Goal: Information Seeking & Learning: Learn about a topic

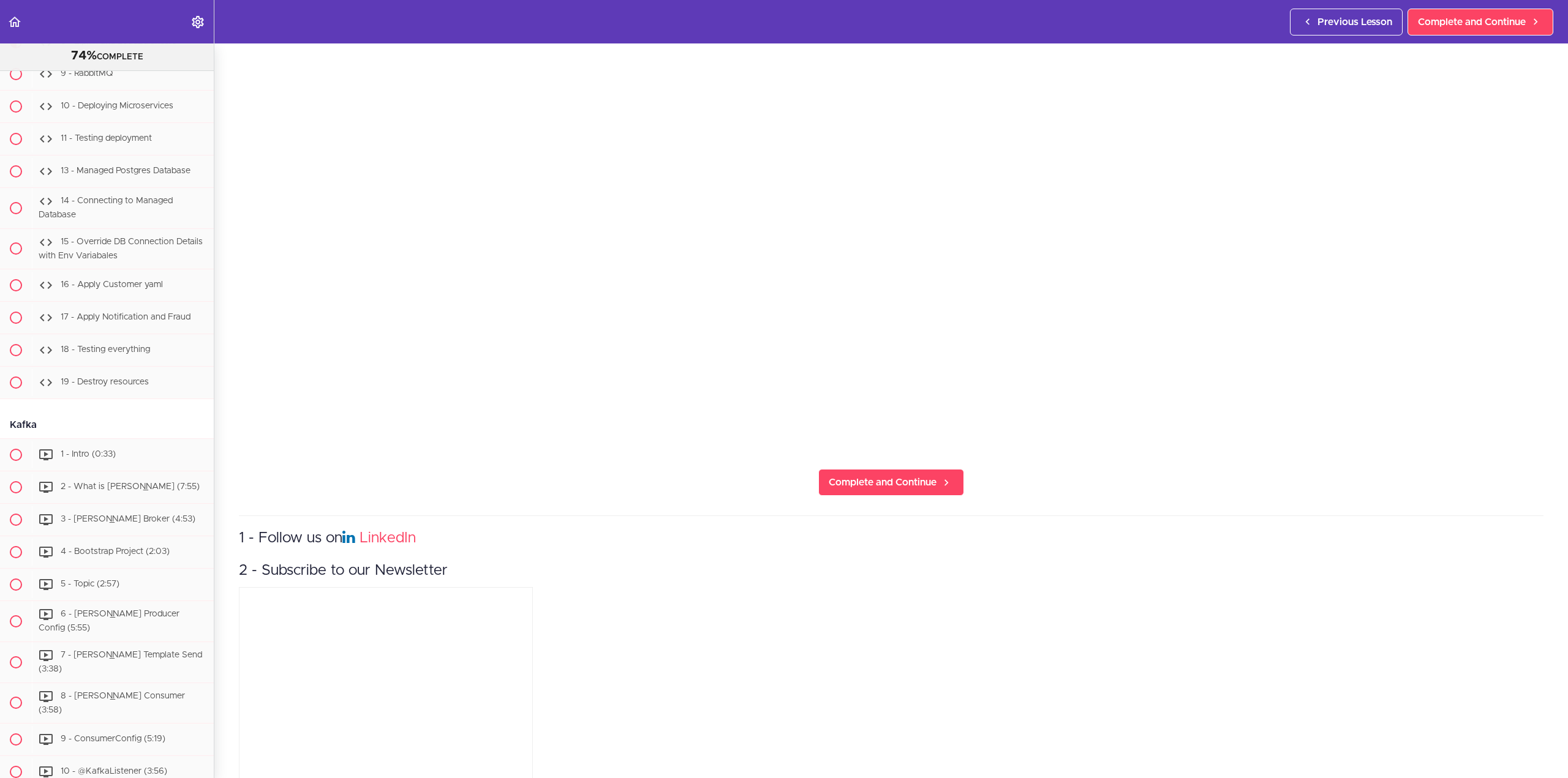
scroll to position [408, 0]
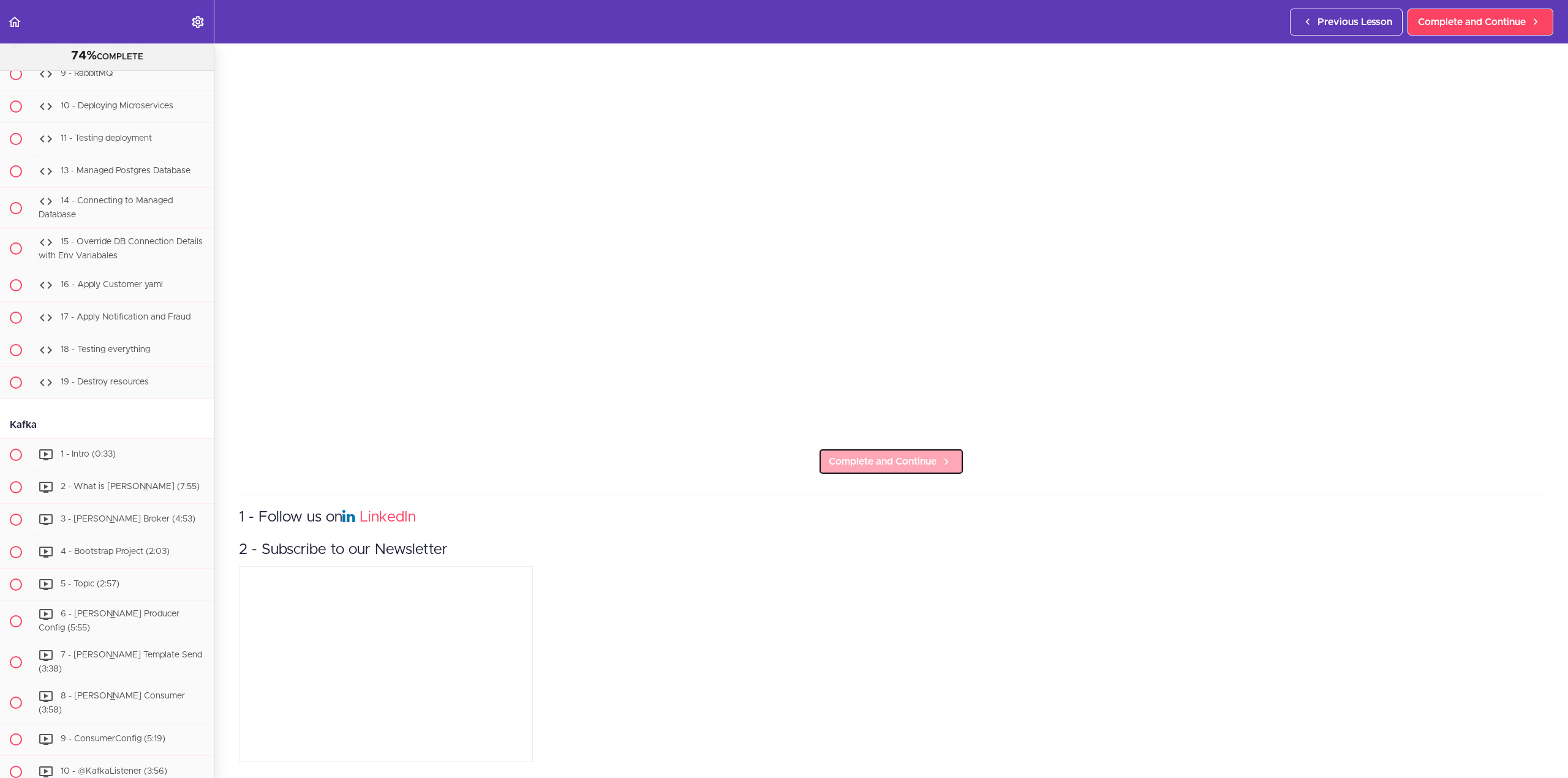
click at [924, 457] on span "Complete and Continue" at bounding box center [883, 461] width 108 height 14
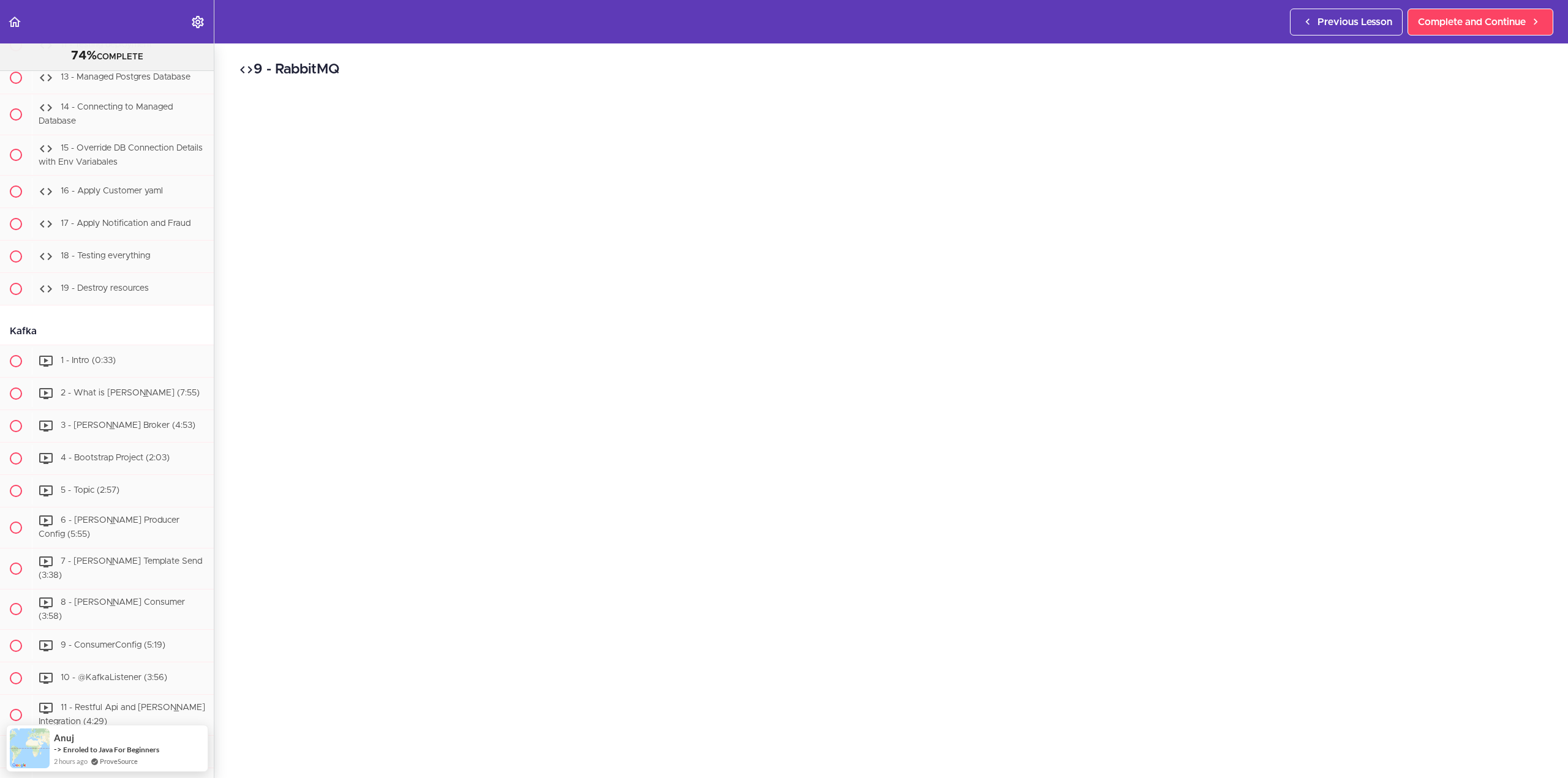
scroll to position [184, 0]
click at [884, 674] on span "Complete and Continue" at bounding box center [883, 681] width 108 height 14
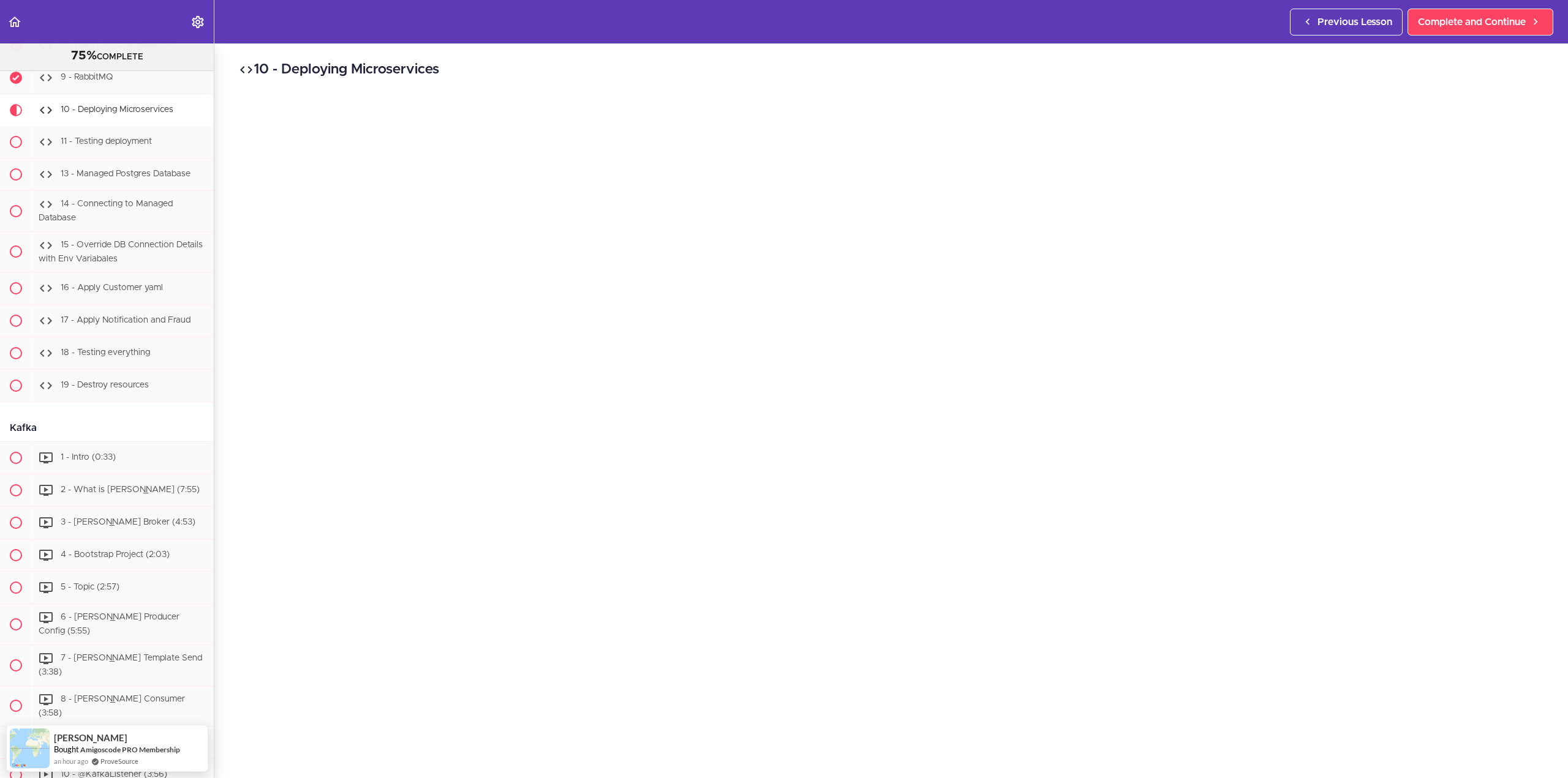
scroll to position [5483, 0]
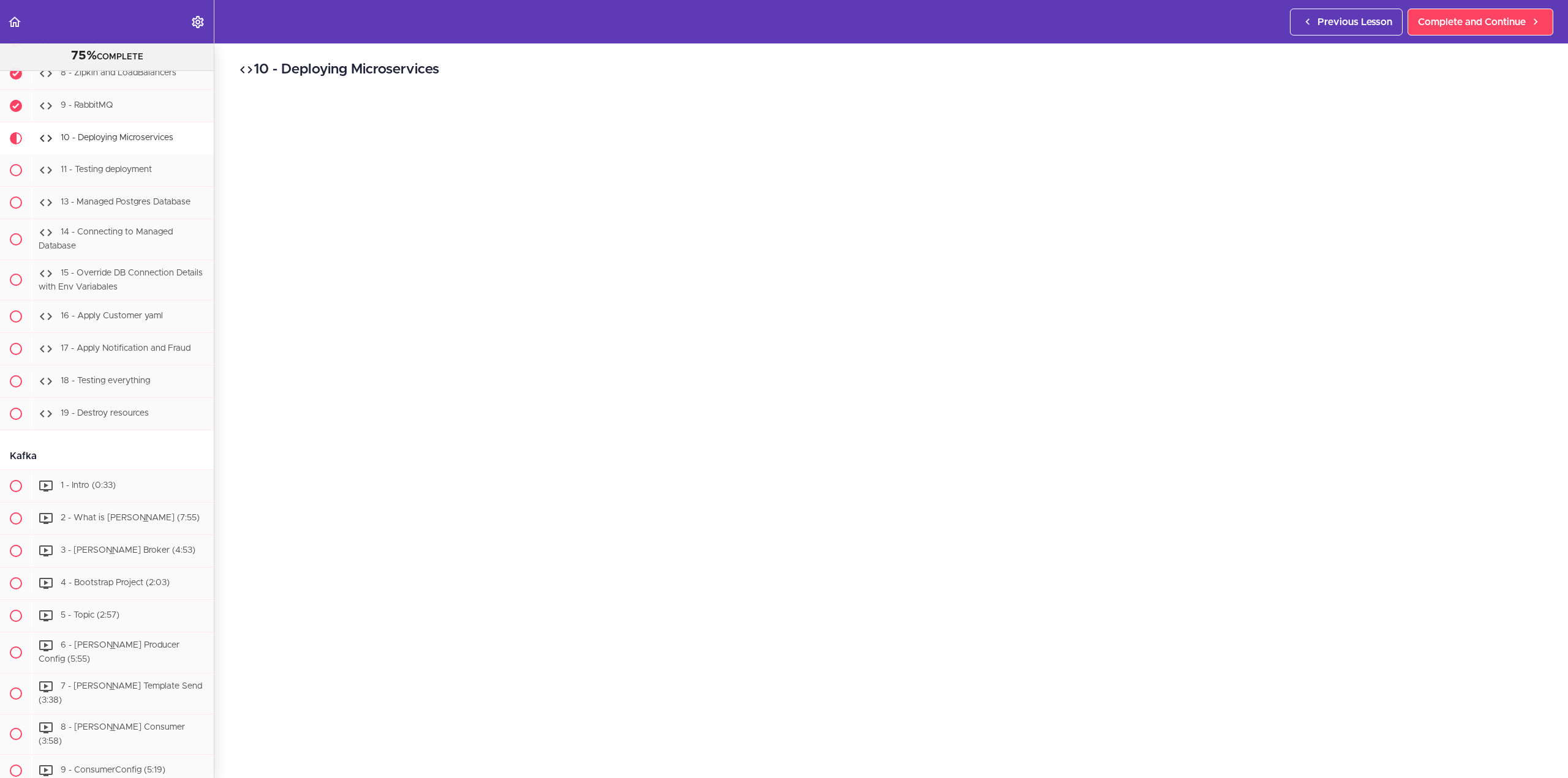
click at [925, 69] on h2 "10 - Deploying Microservices" at bounding box center [891, 70] width 1305 height 21
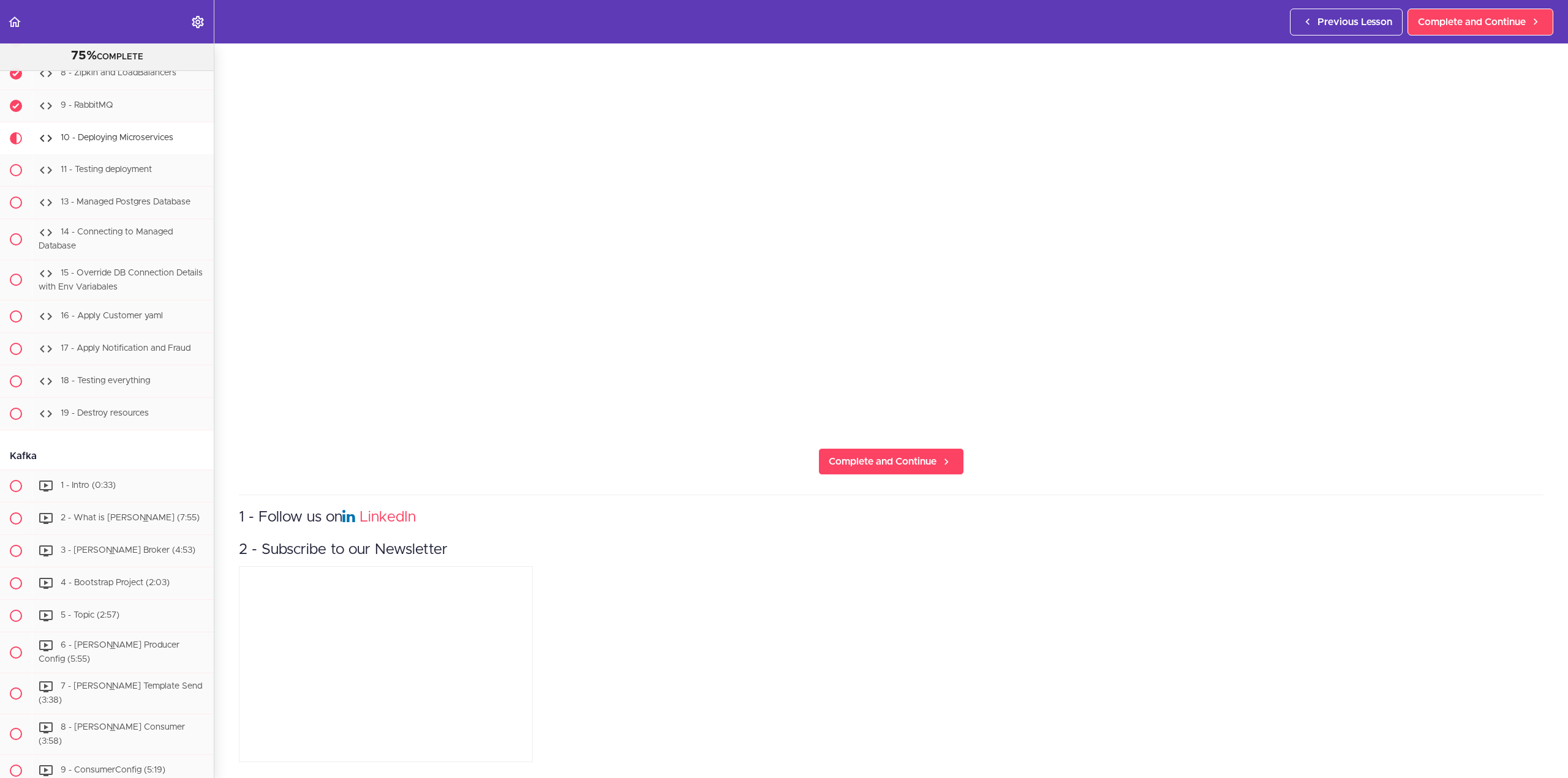
scroll to position [408, 0]
click at [876, 454] on span "Complete and Continue" at bounding box center [883, 461] width 108 height 14
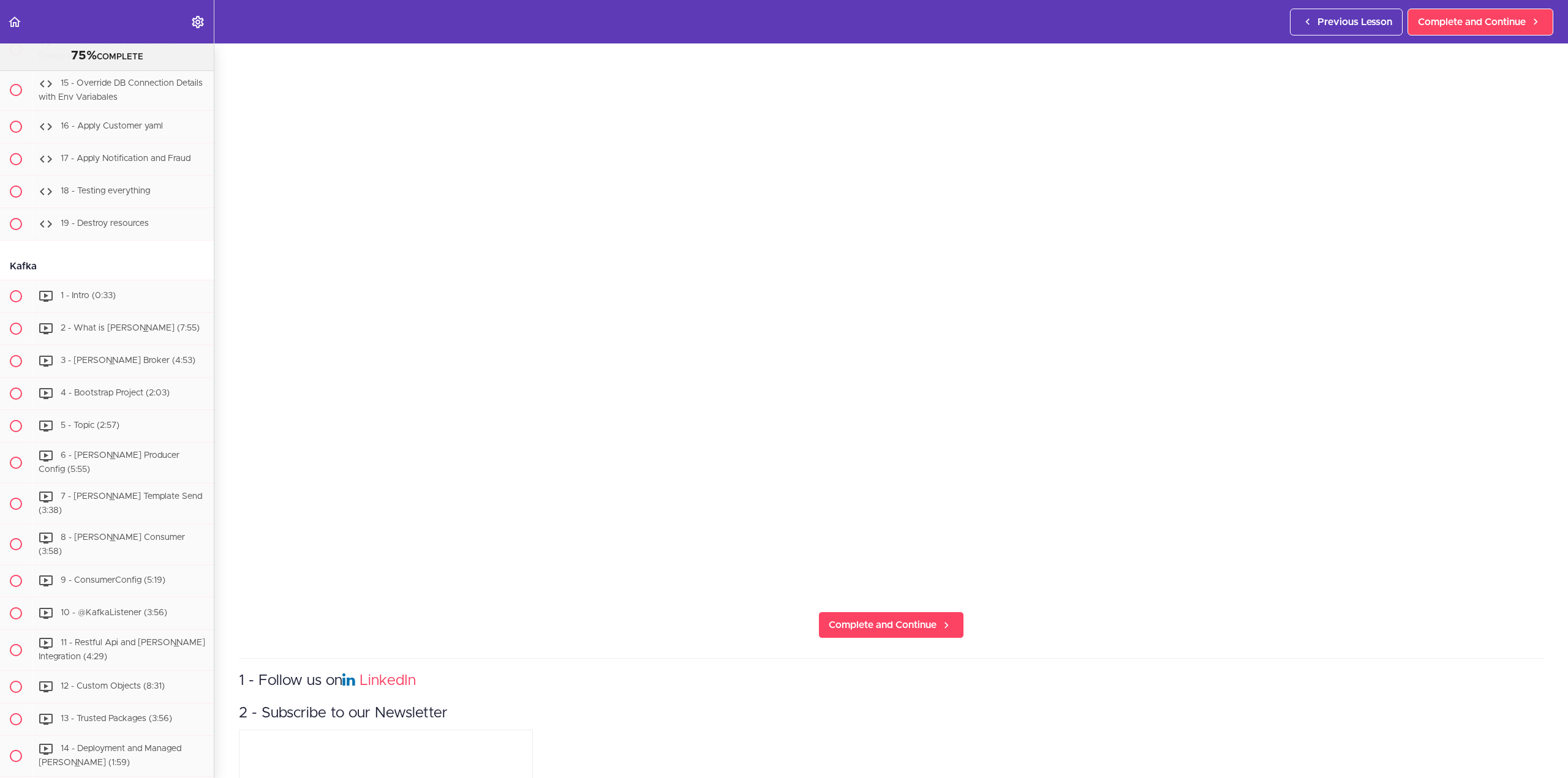
scroll to position [245, 0]
click at [906, 615] on span "Complete and Continue" at bounding box center [883, 620] width 108 height 14
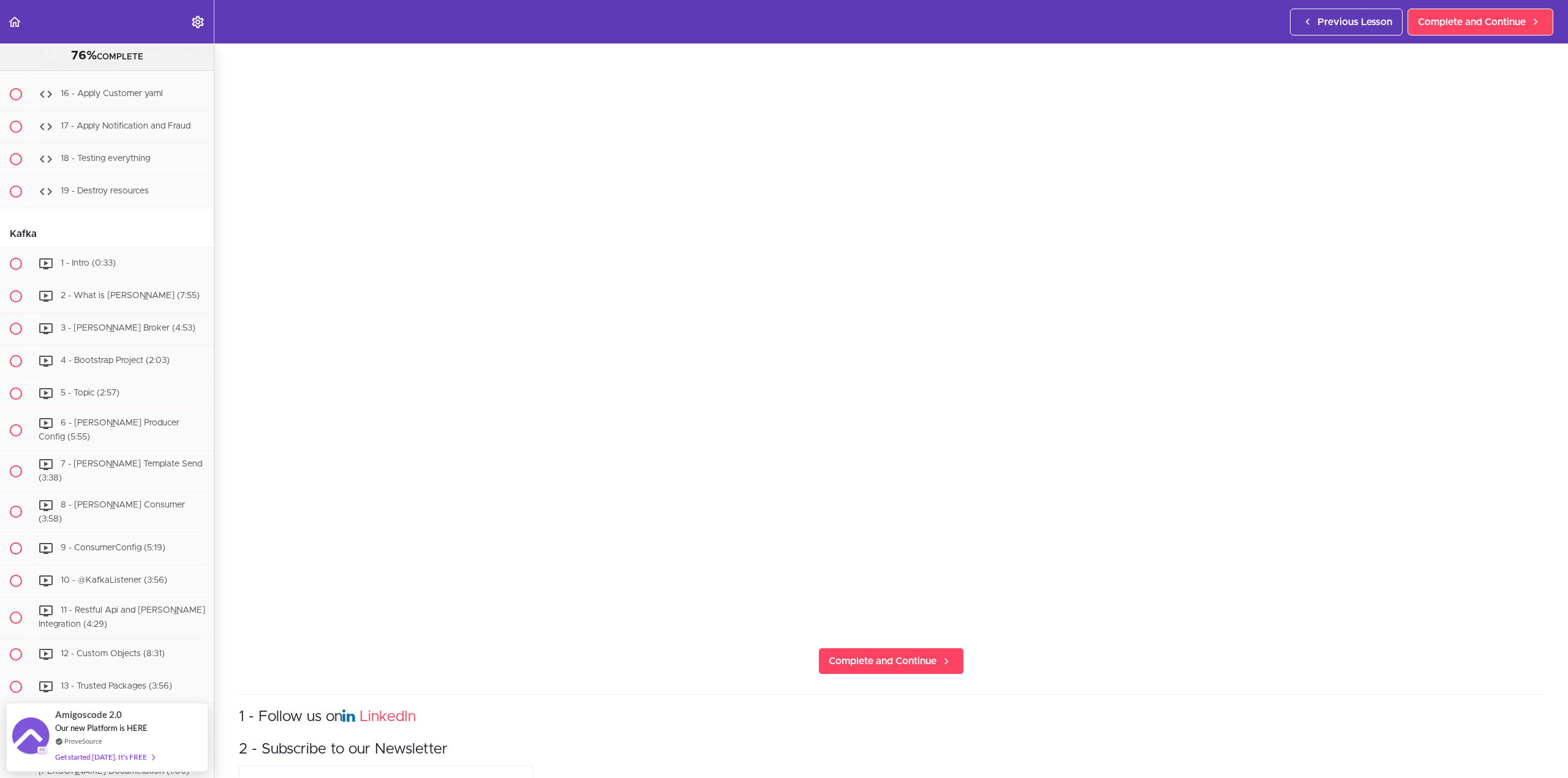
scroll to position [184, 0]
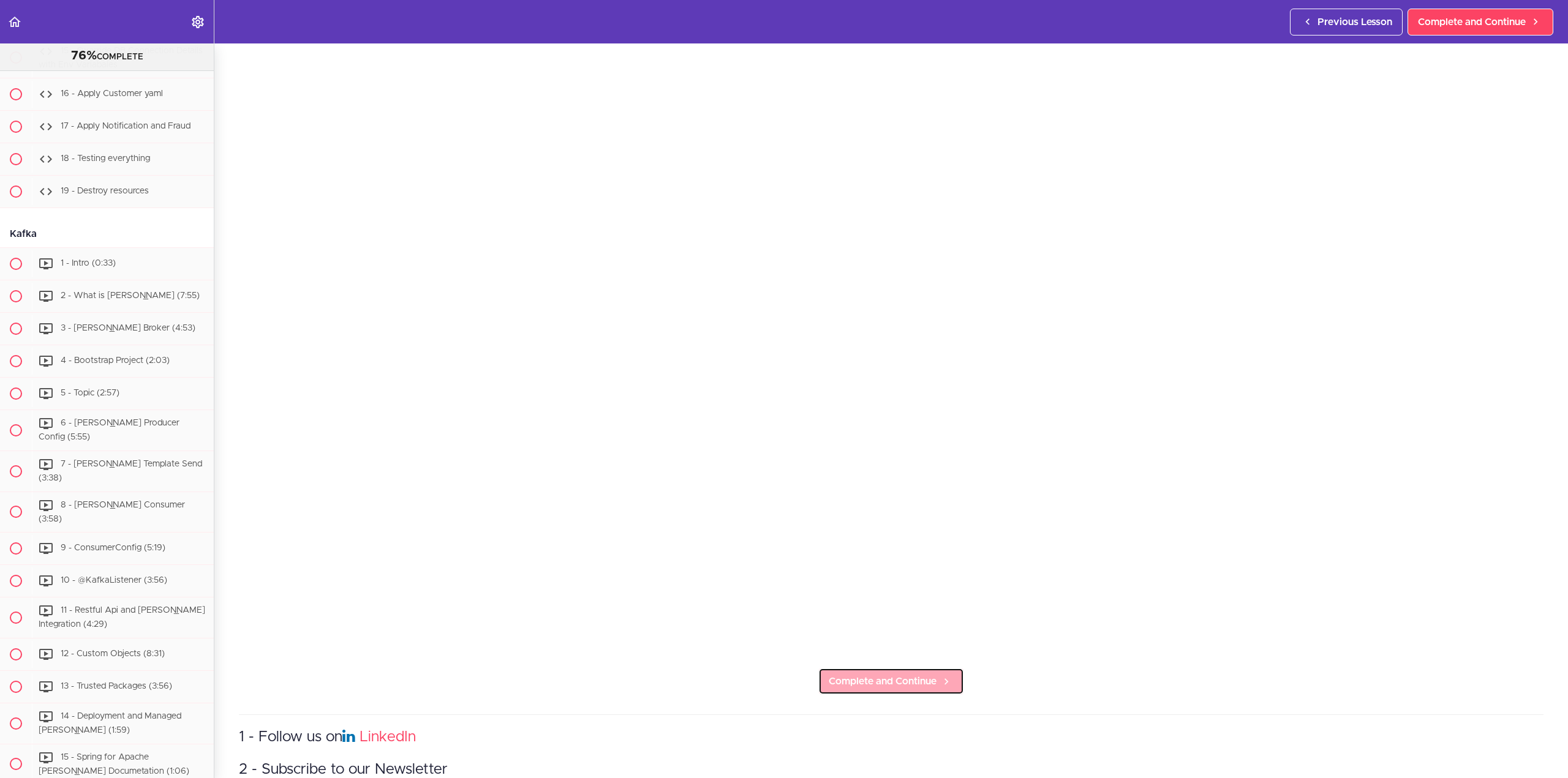
click at [902, 678] on span "Complete and Continue" at bounding box center [883, 681] width 108 height 14
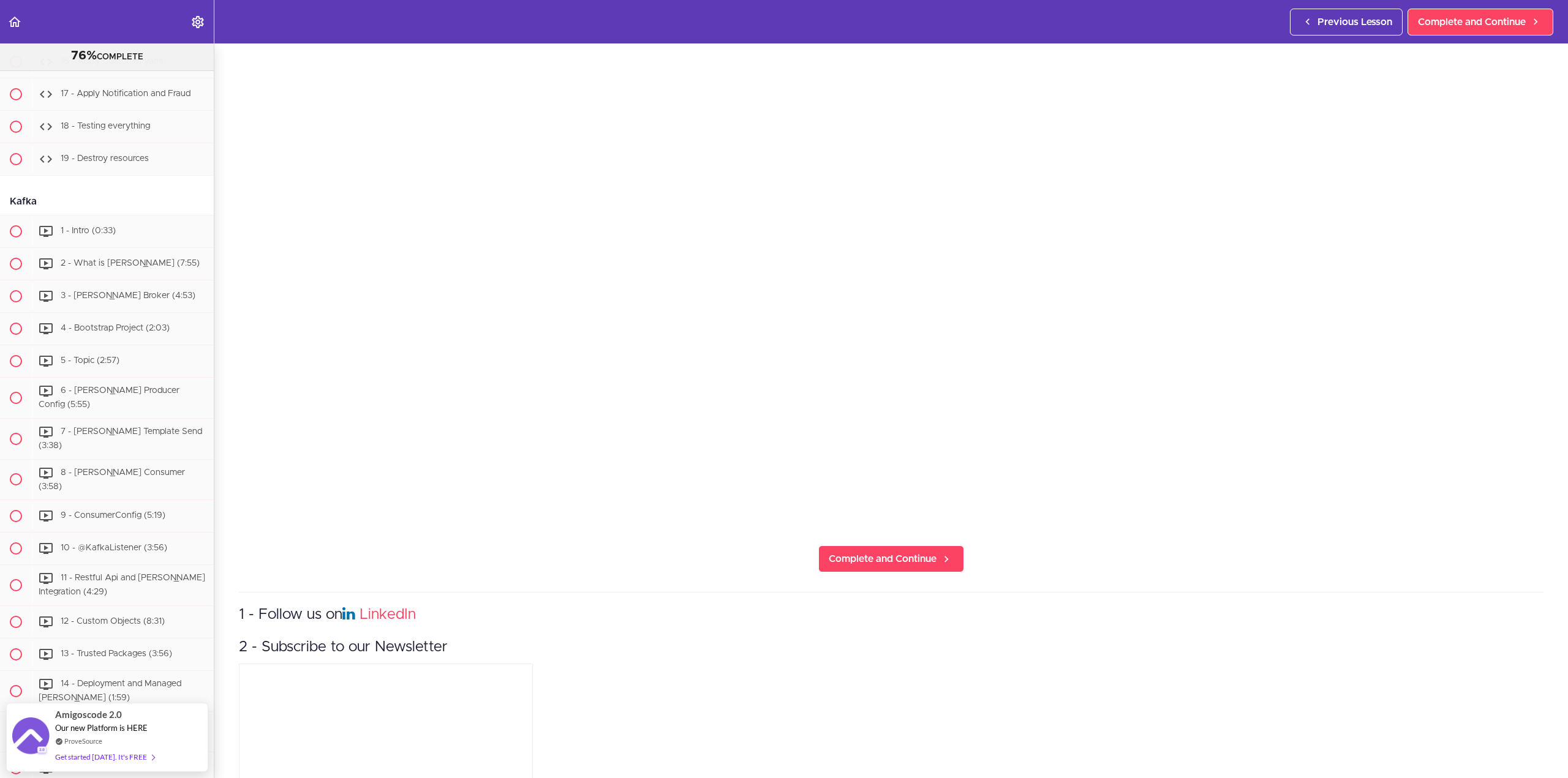
scroll to position [304, 0]
click at [856, 553] on span "Complete and Continue" at bounding box center [883, 560] width 108 height 14
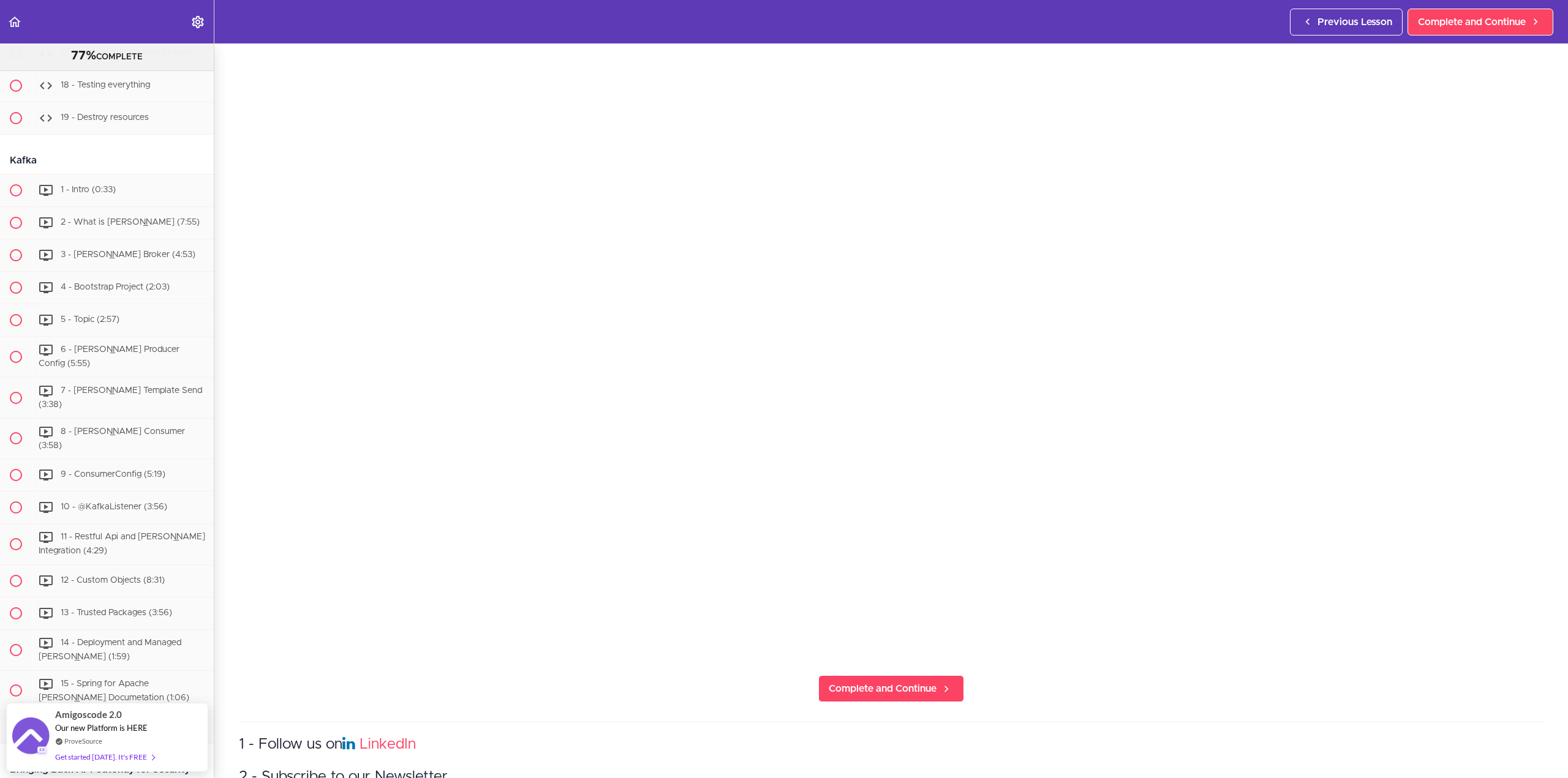
scroll to position [184, 0]
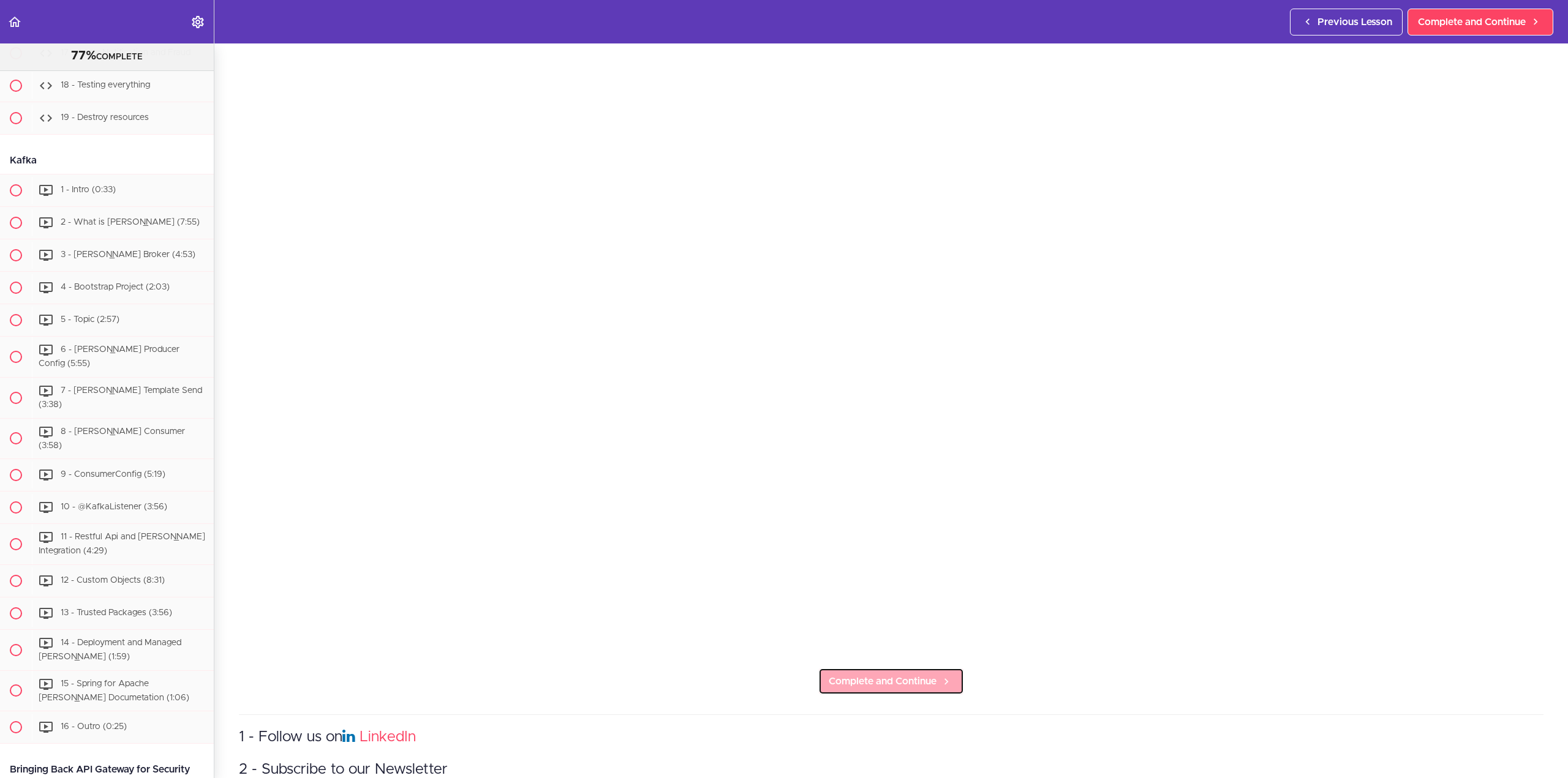
click at [901, 679] on span "Complete and Continue" at bounding box center [883, 681] width 108 height 14
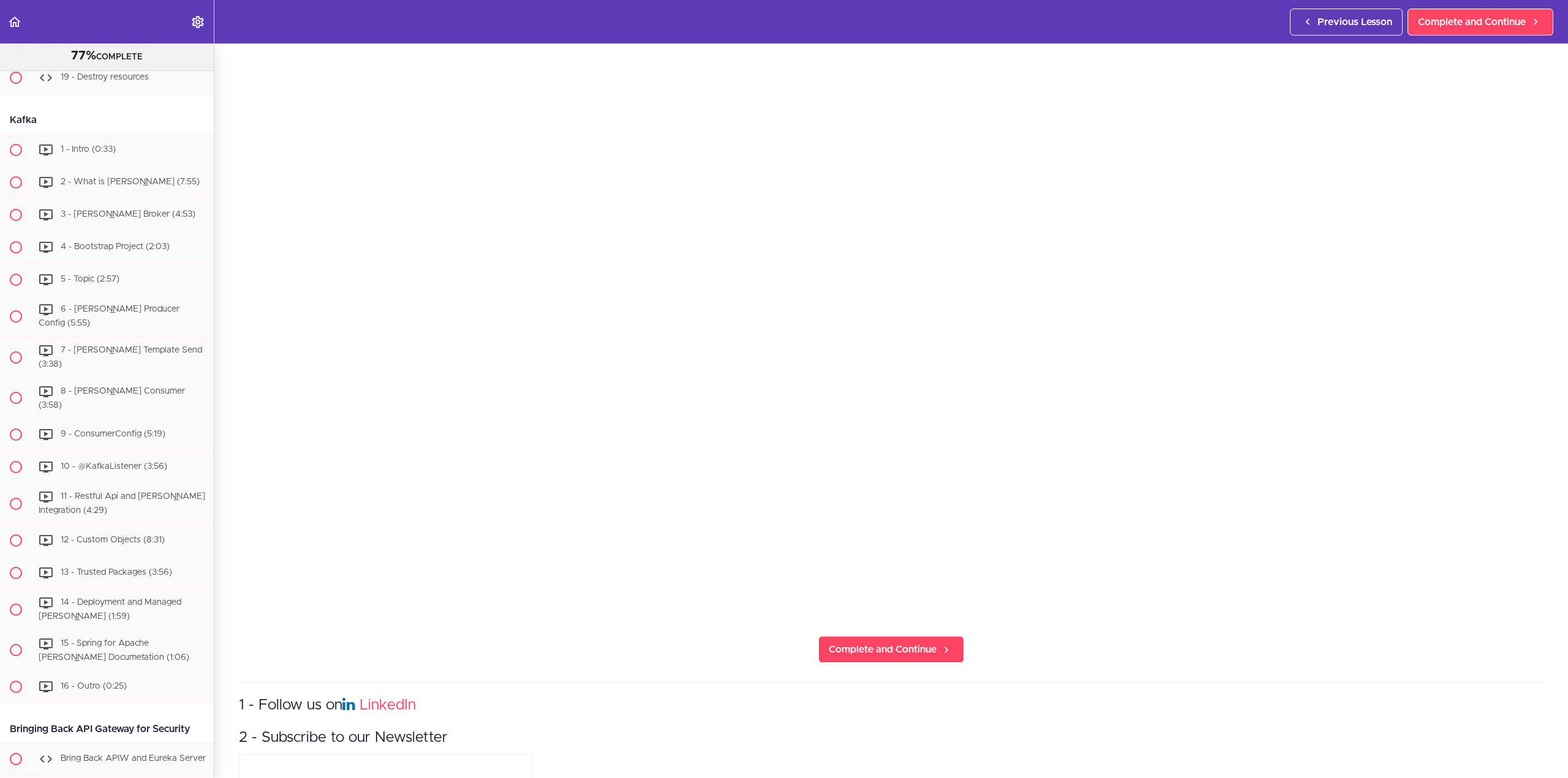
scroll to position [245, 0]
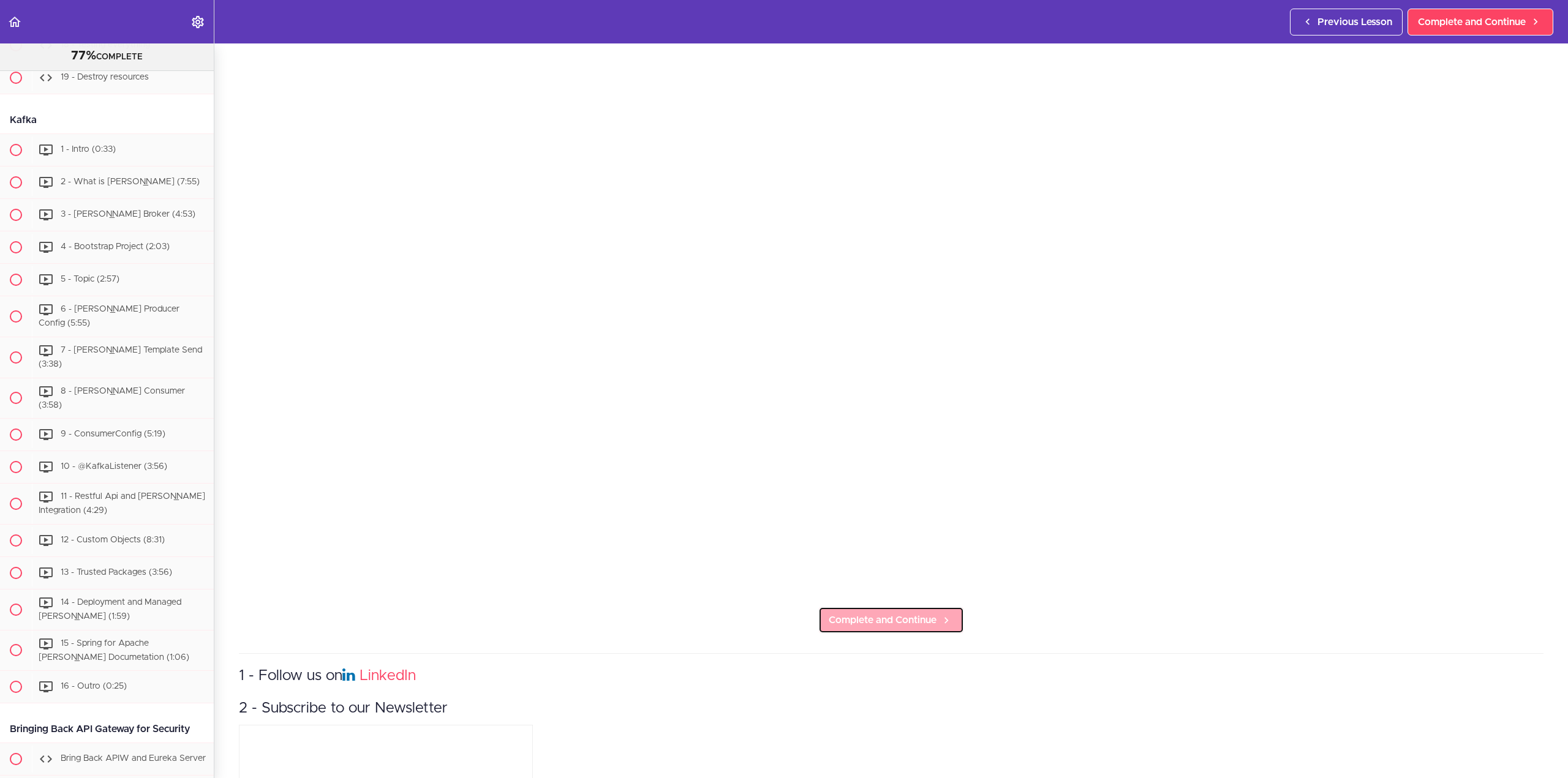
click at [913, 616] on span "Complete and Continue" at bounding box center [883, 620] width 108 height 14
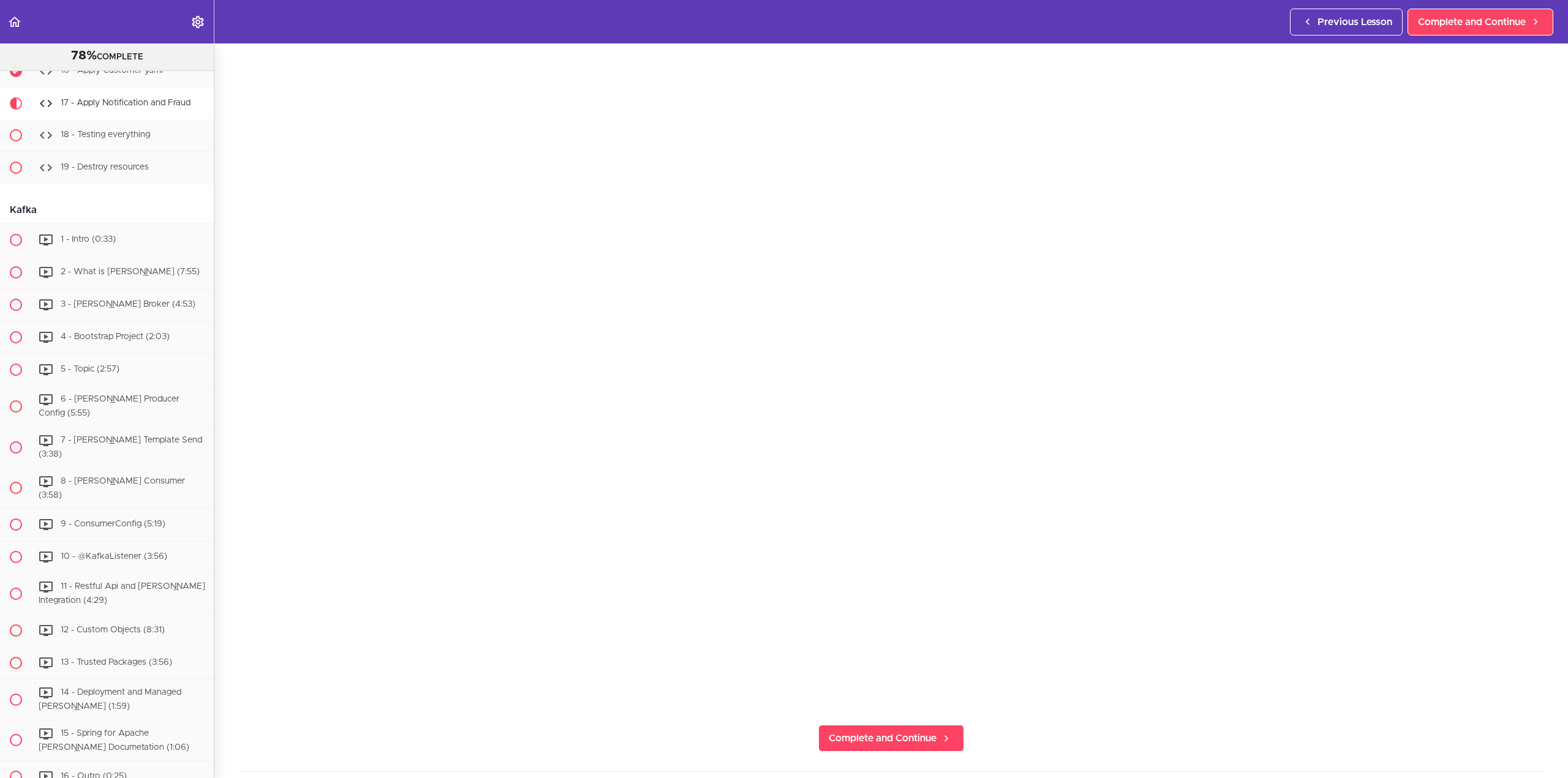
scroll to position [122, 0]
click at [841, 739] on span "Complete and Continue" at bounding box center [883, 742] width 108 height 14
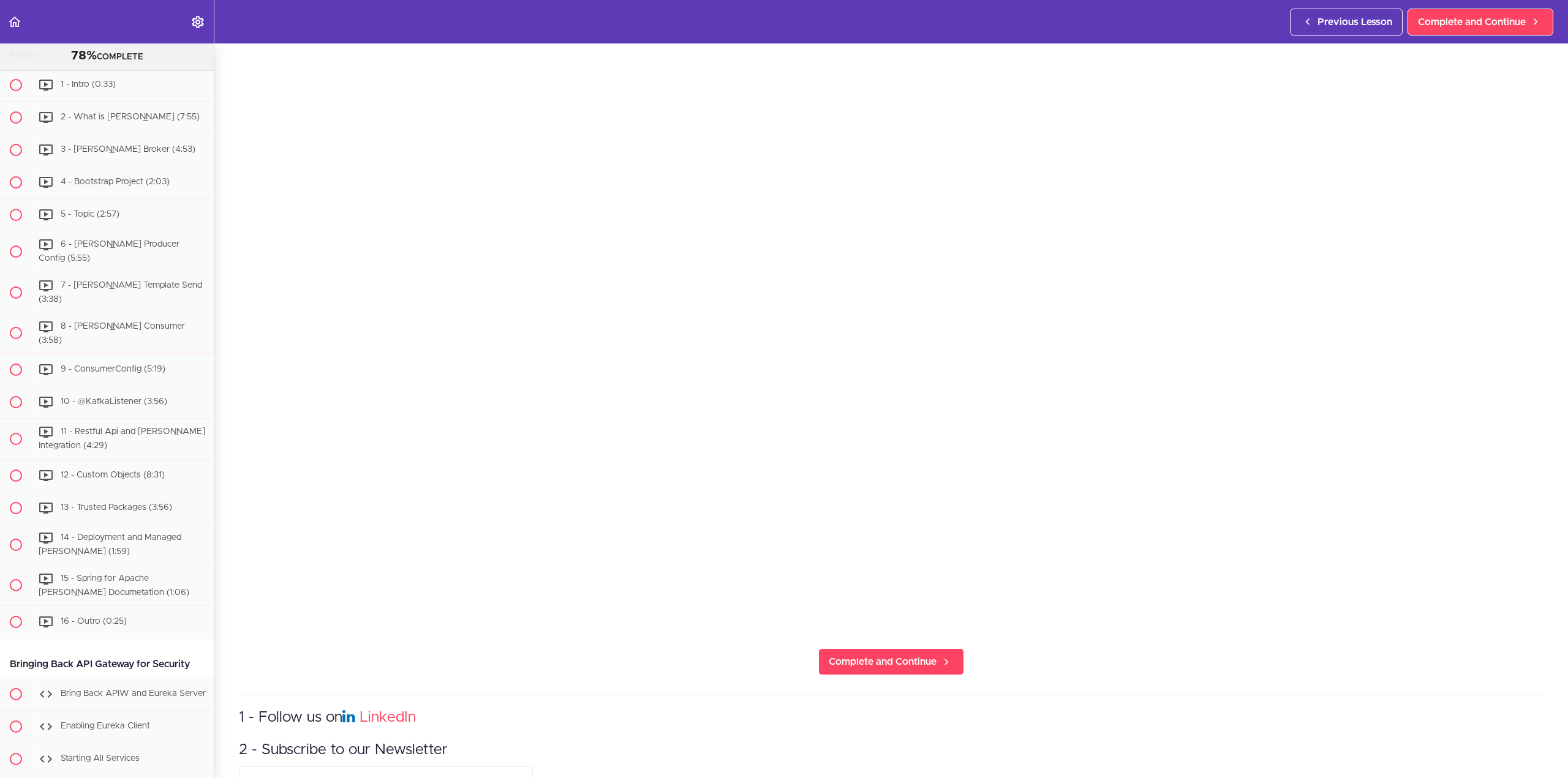
scroll to position [245, 0]
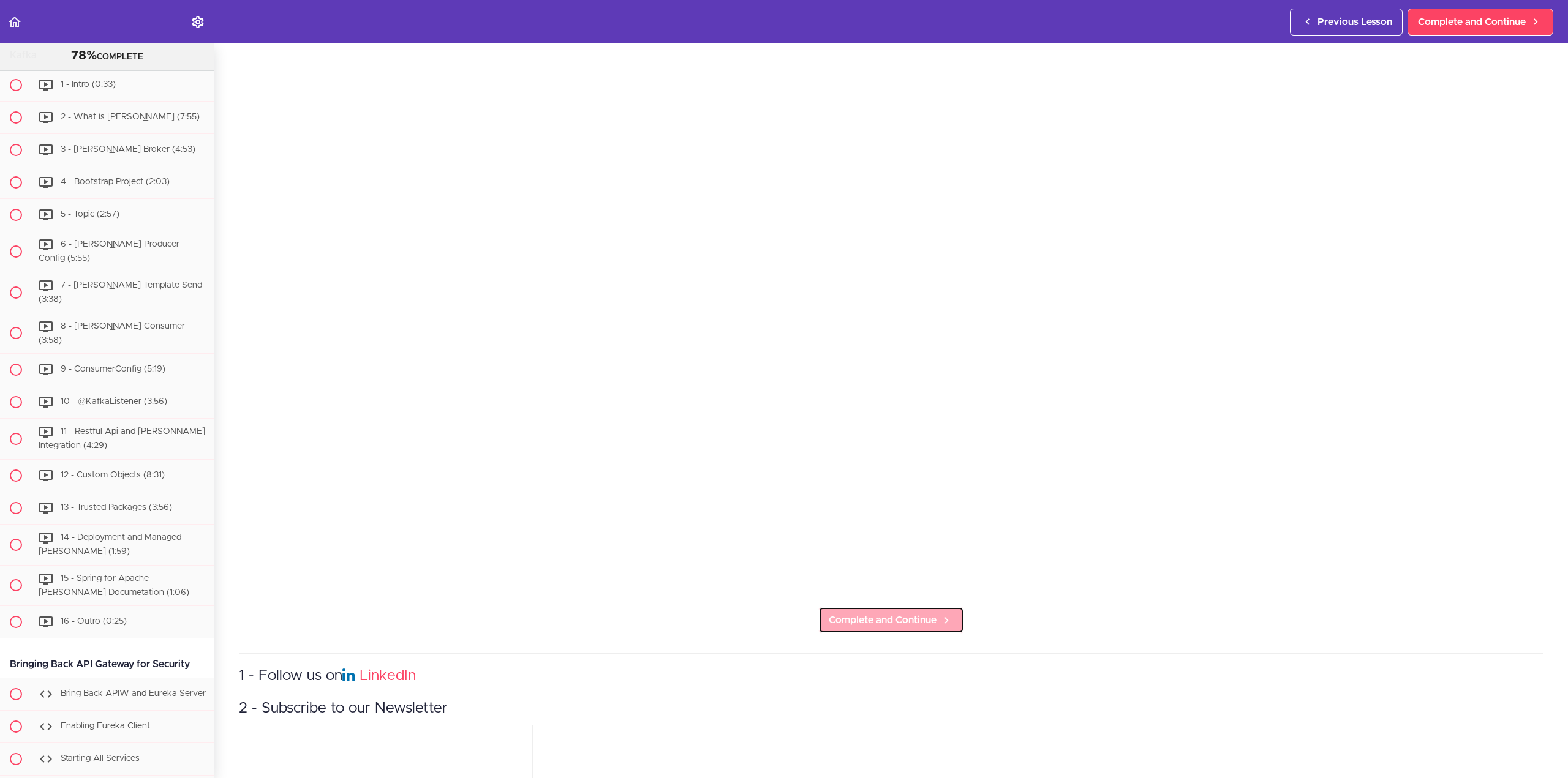
click at [871, 617] on span "Complete and Continue" at bounding box center [883, 620] width 108 height 14
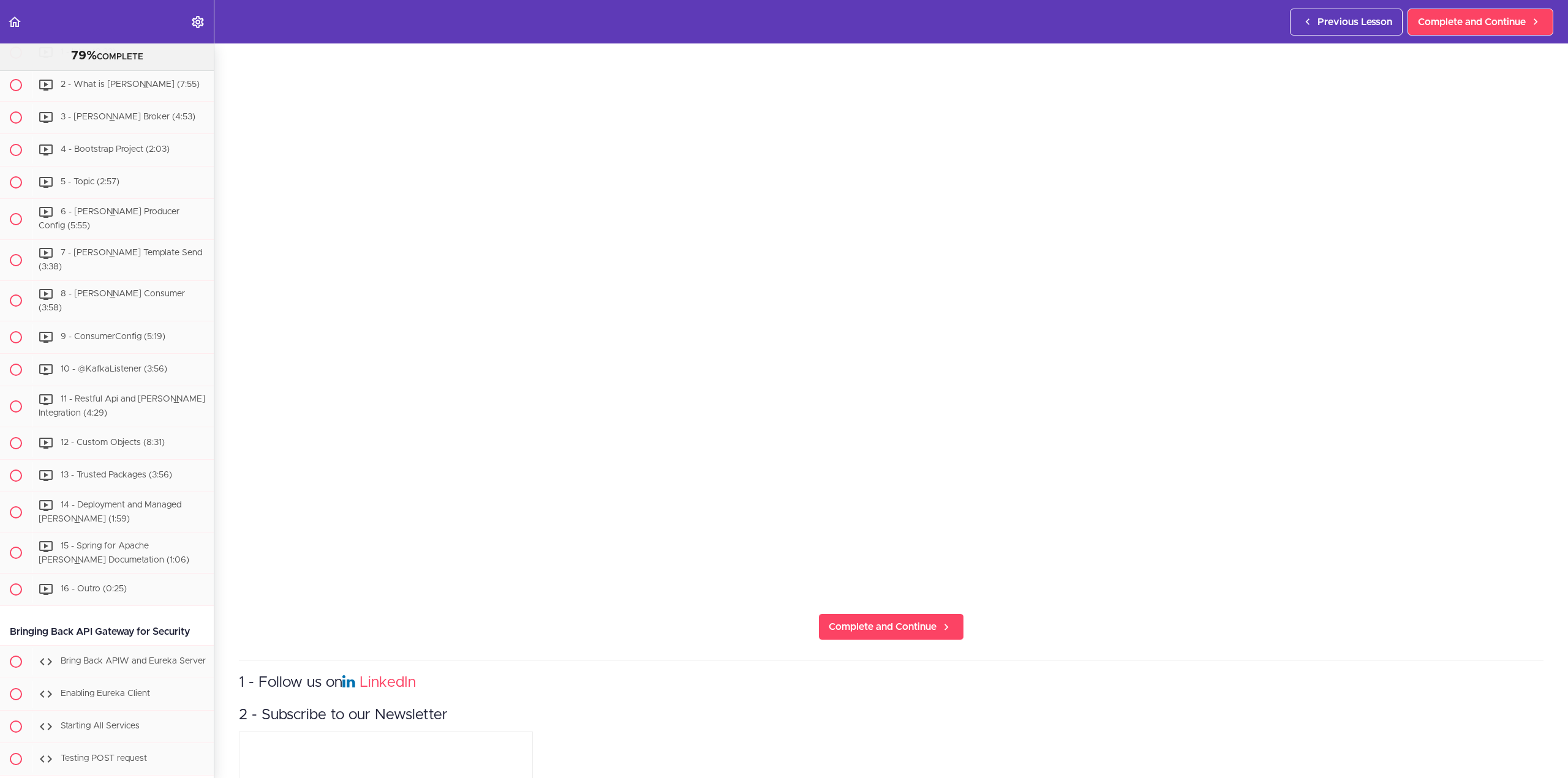
scroll to position [245, 0]
click at [913, 615] on span "Complete and Continue" at bounding box center [883, 620] width 108 height 14
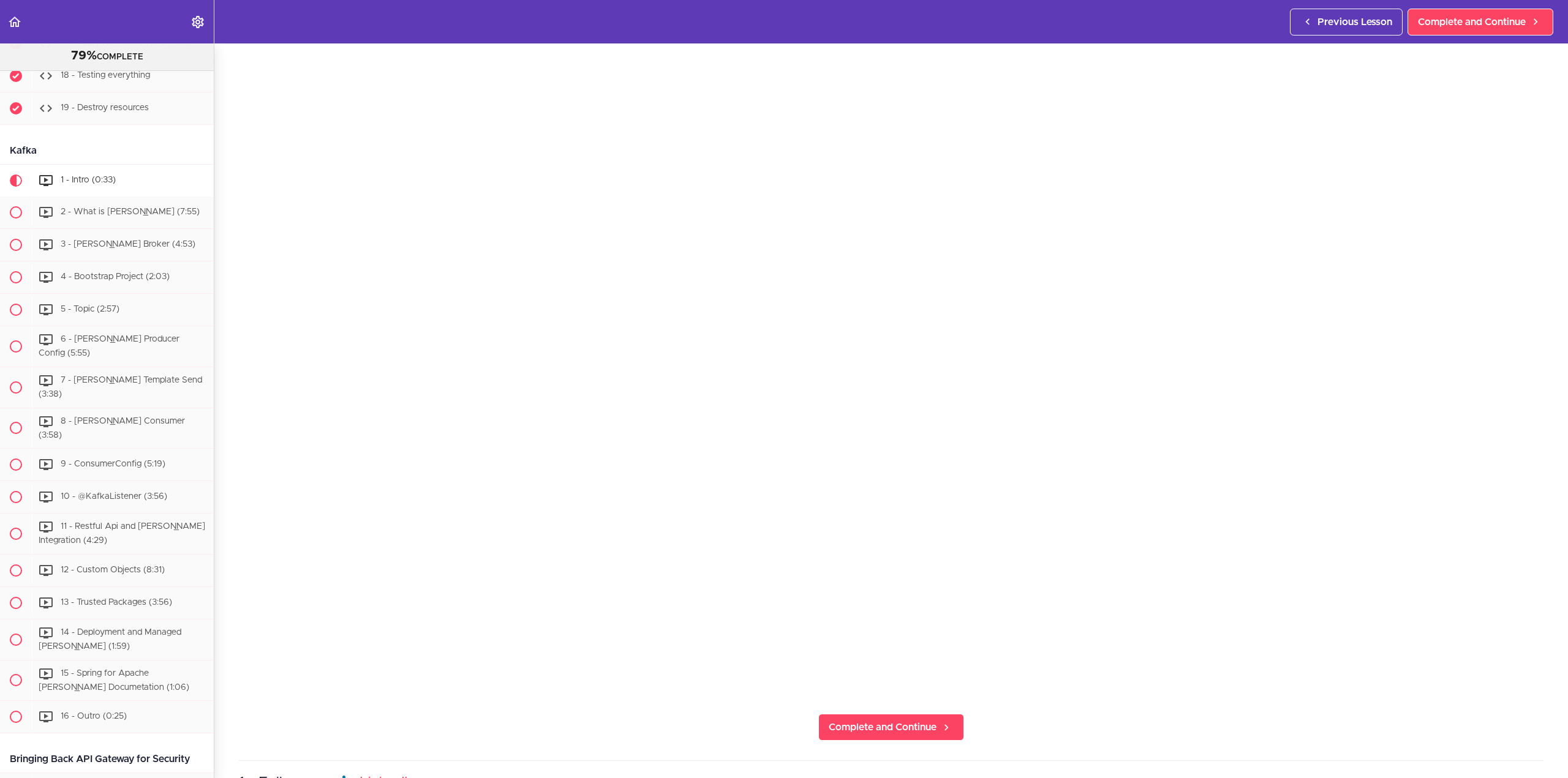
scroll to position [306, 0]
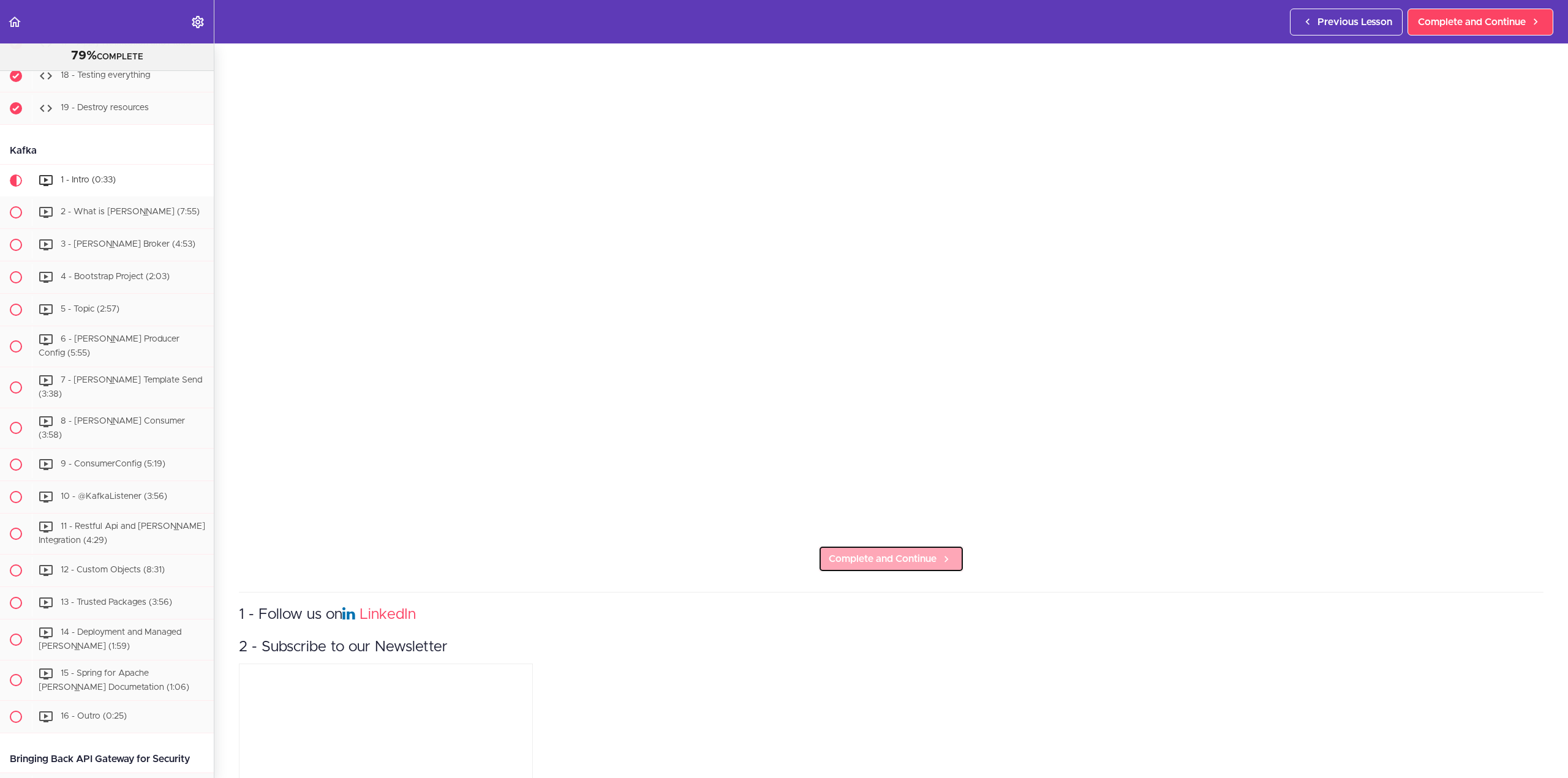
click at [929, 556] on span "Complete and Continue" at bounding box center [883, 558] width 108 height 14
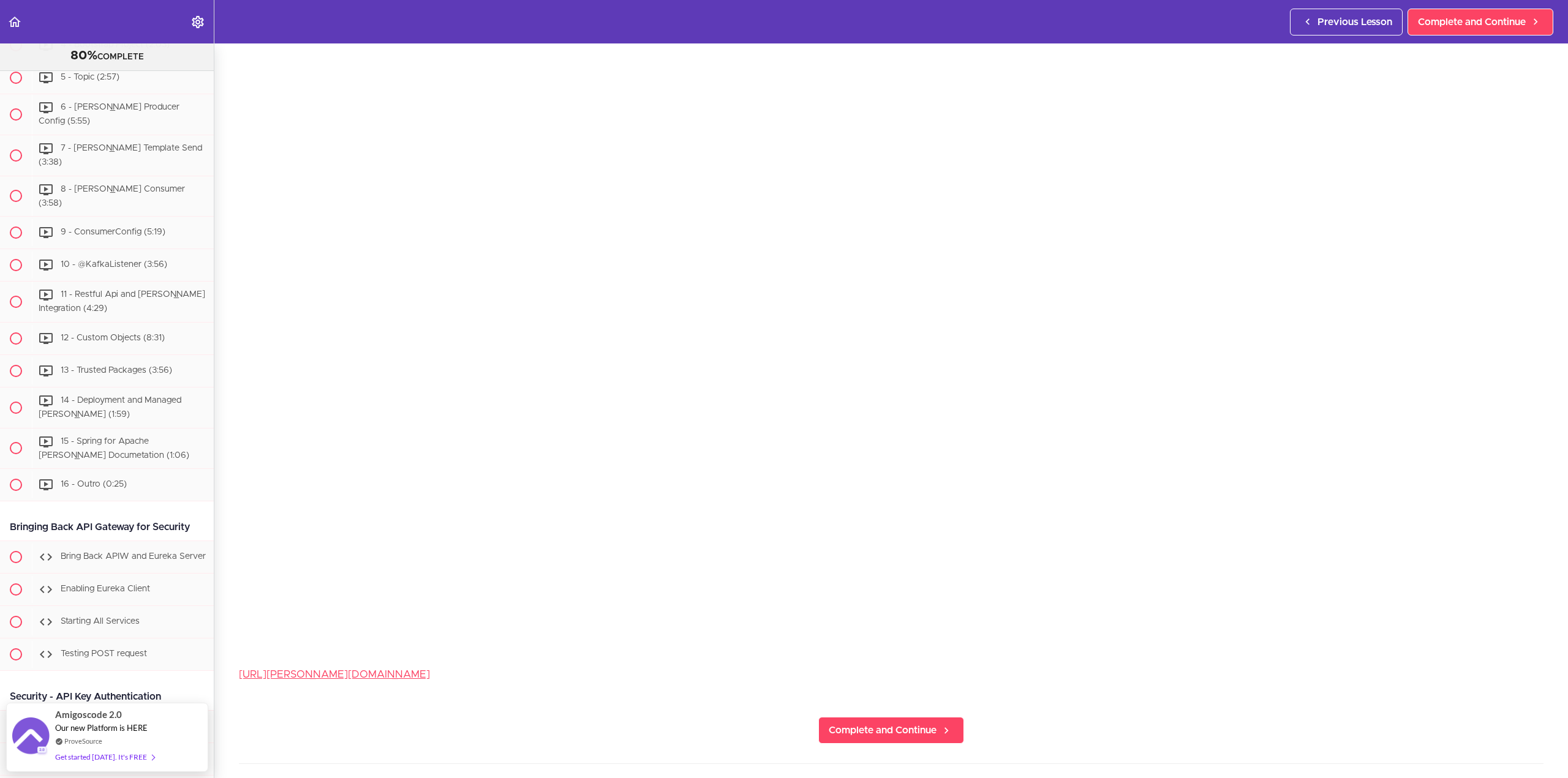
scroll to position [184, 0]
click at [906, 727] on span "Complete and Continue" at bounding box center [883, 731] width 108 height 14
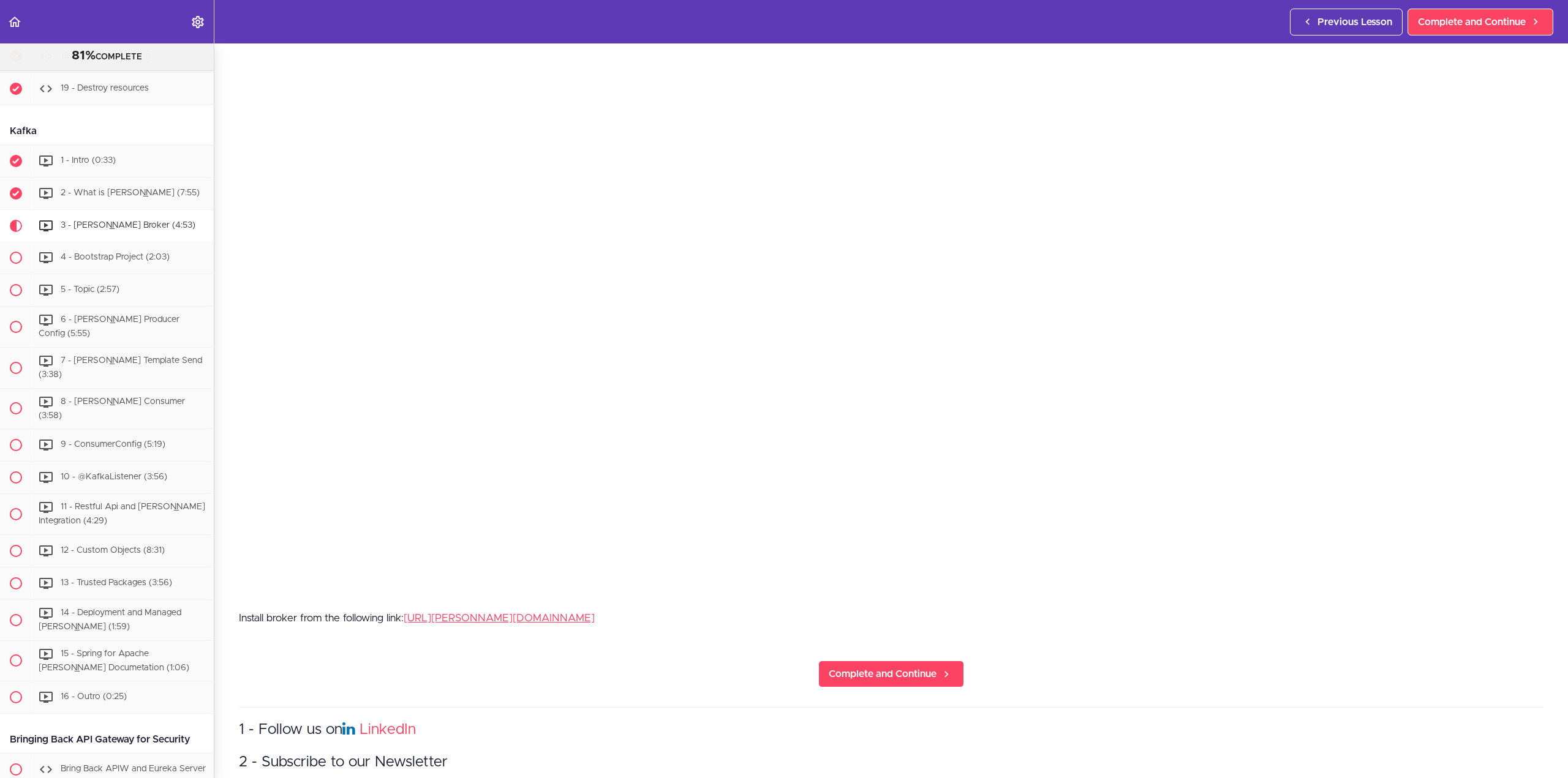
scroll to position [245, 0]
click at [868, 663] on span "Complete and Continue" at bounding box center [883, 670] width 108 height 14
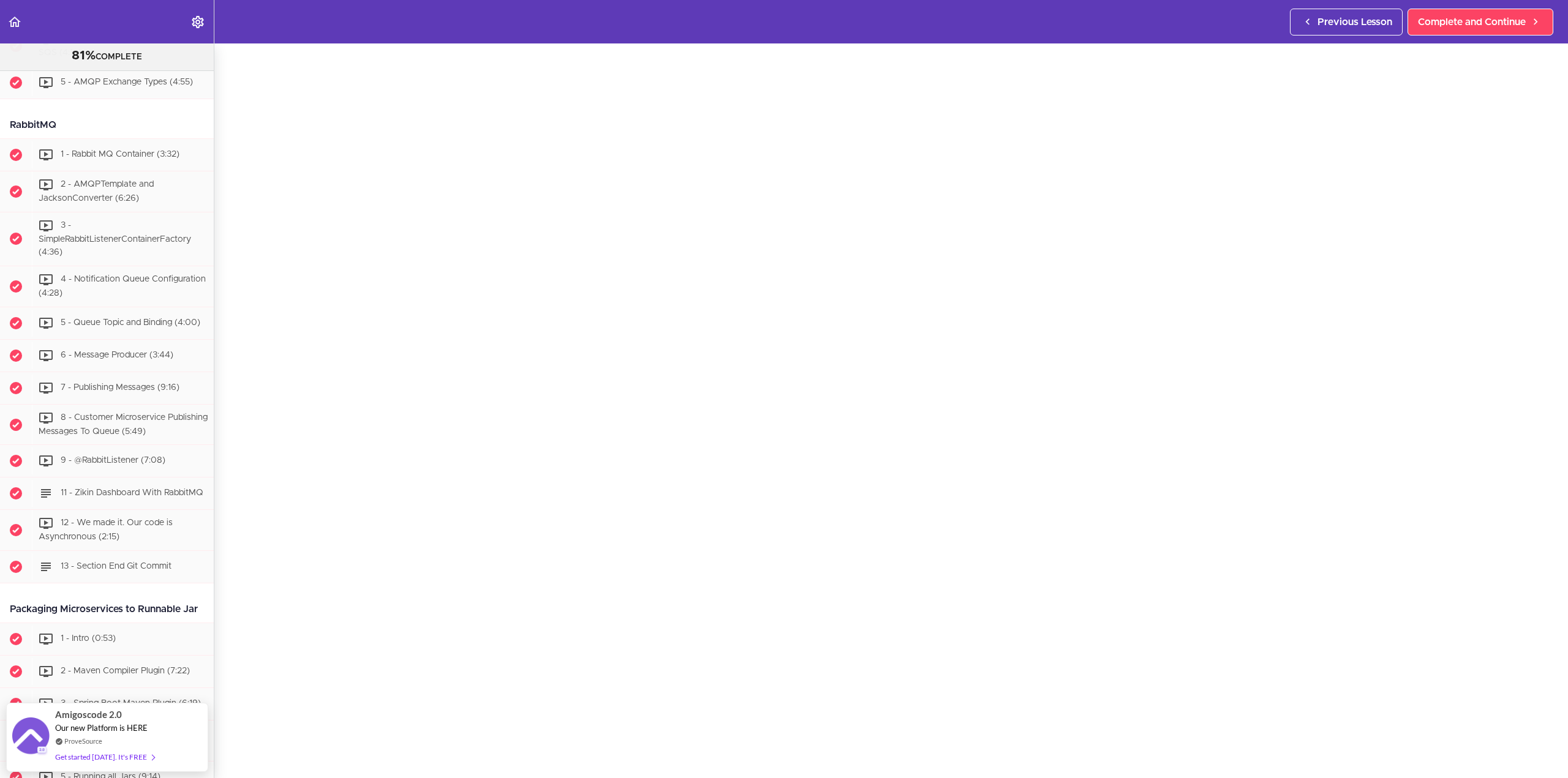
scroll to position [2412, 0]
click at [152, 159] on span "1 - Rabbit MQ Container (3:32)" at bounding box center [120, 155] width 119 height 9
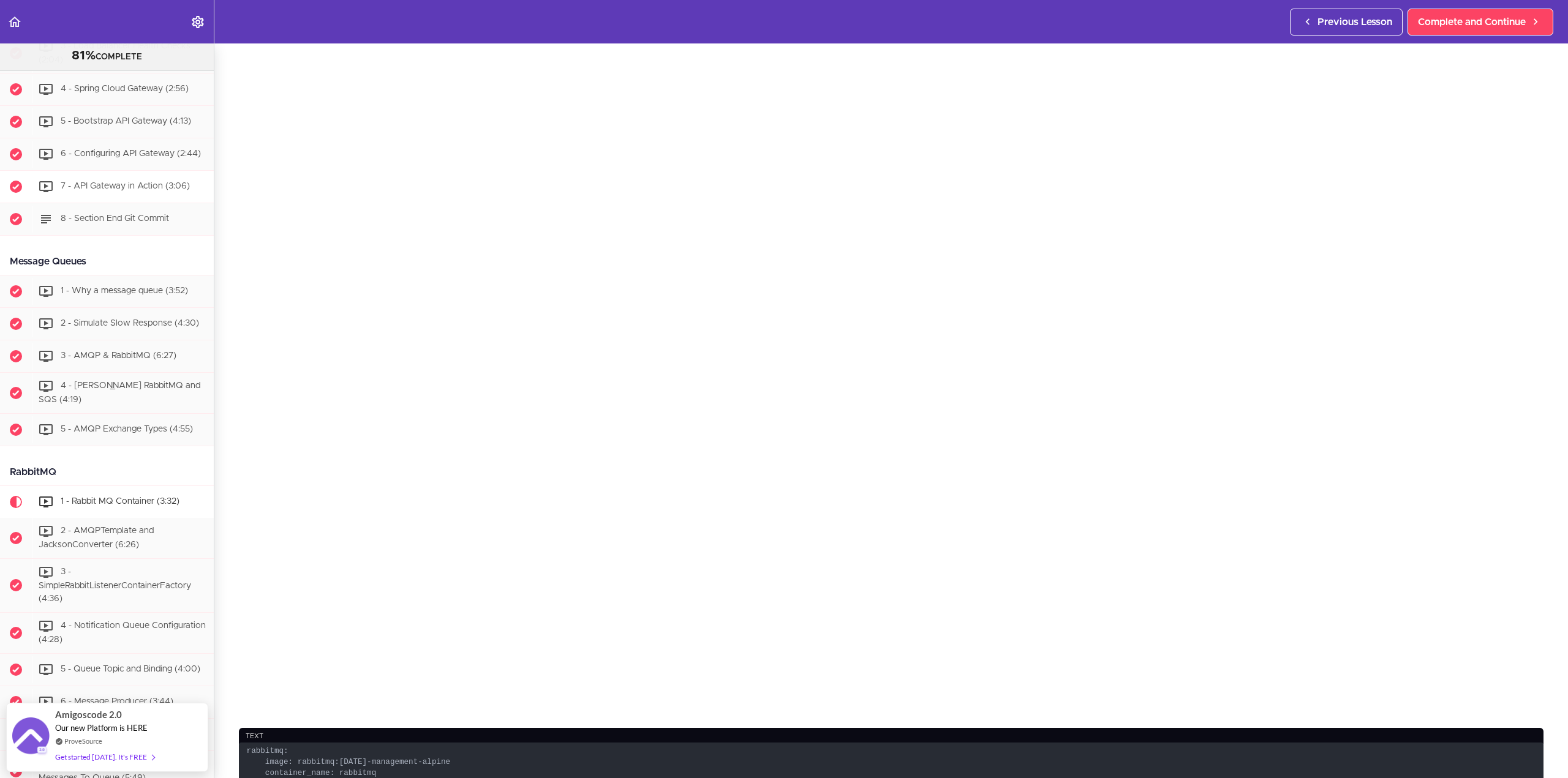
scroll to position [2074, 0]
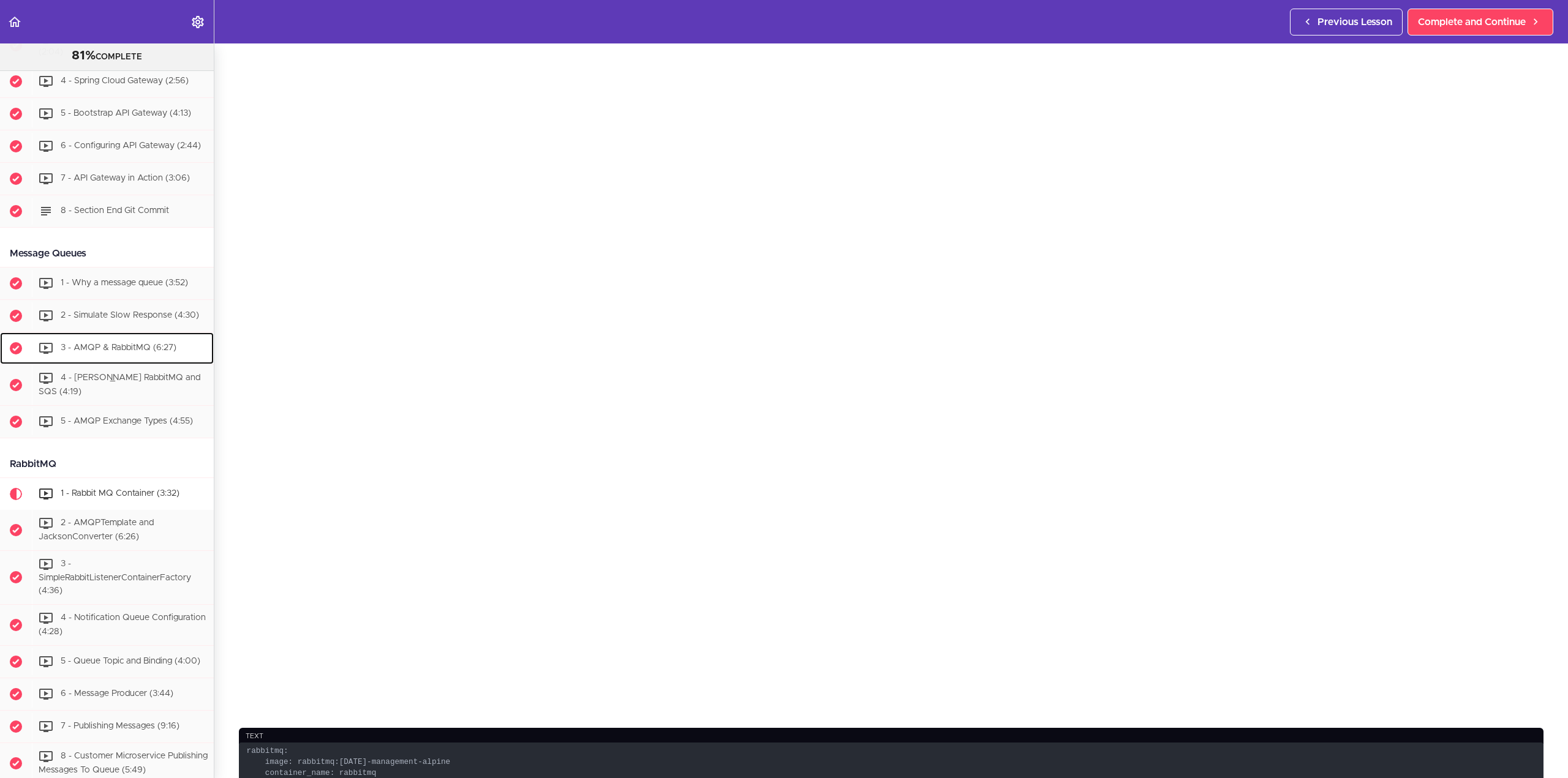
click at [132, 353] on span "3 - AMQP & RabbitMQ (6:27)" at bounding box center [119, 348] width 115 height 9
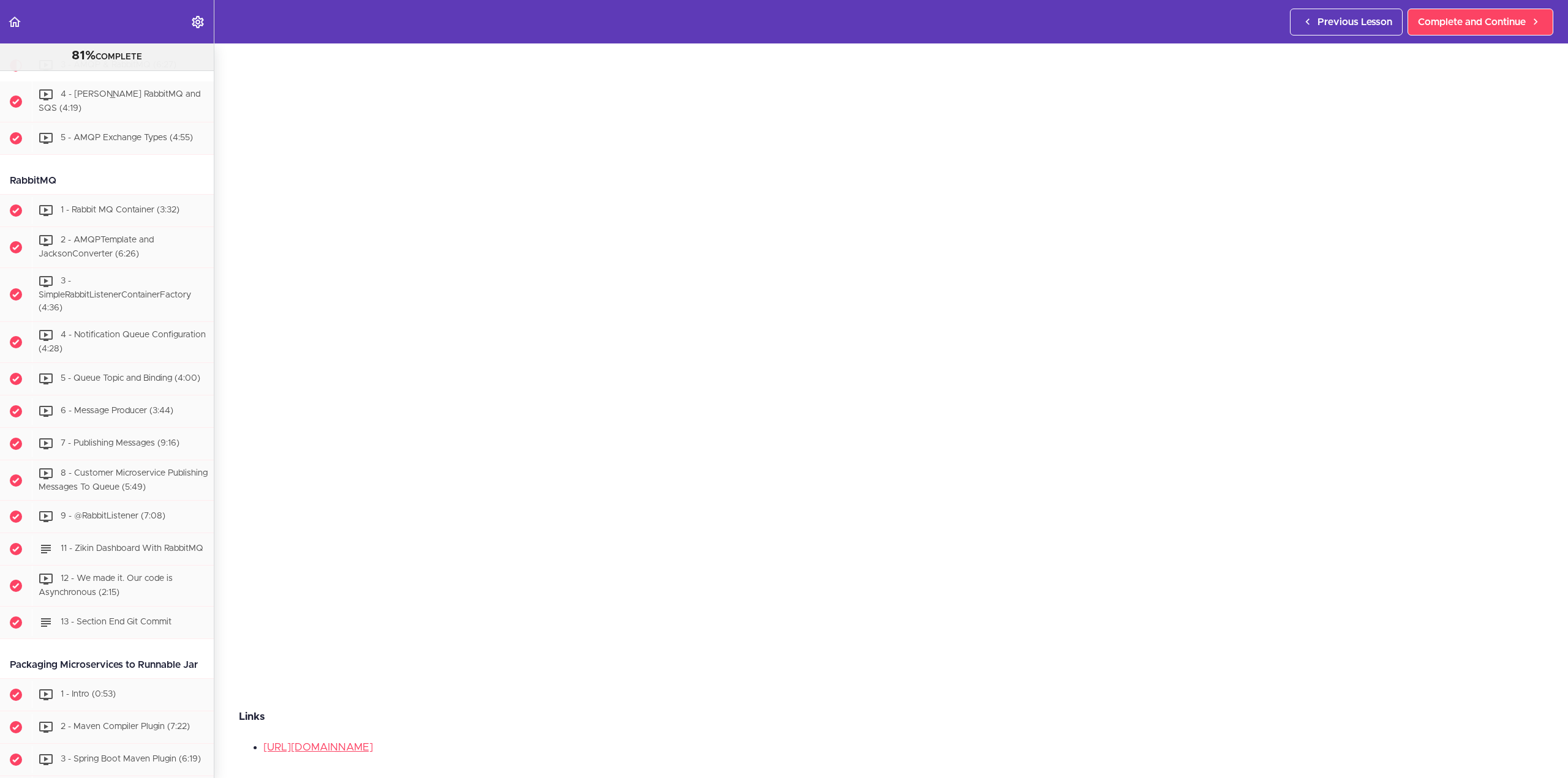
scroll to position [122, 0]
click at [121, 215] on span "1 - Rabbit MQ Container (3:32)" at bounding box center [120, 210] width 119 height 9
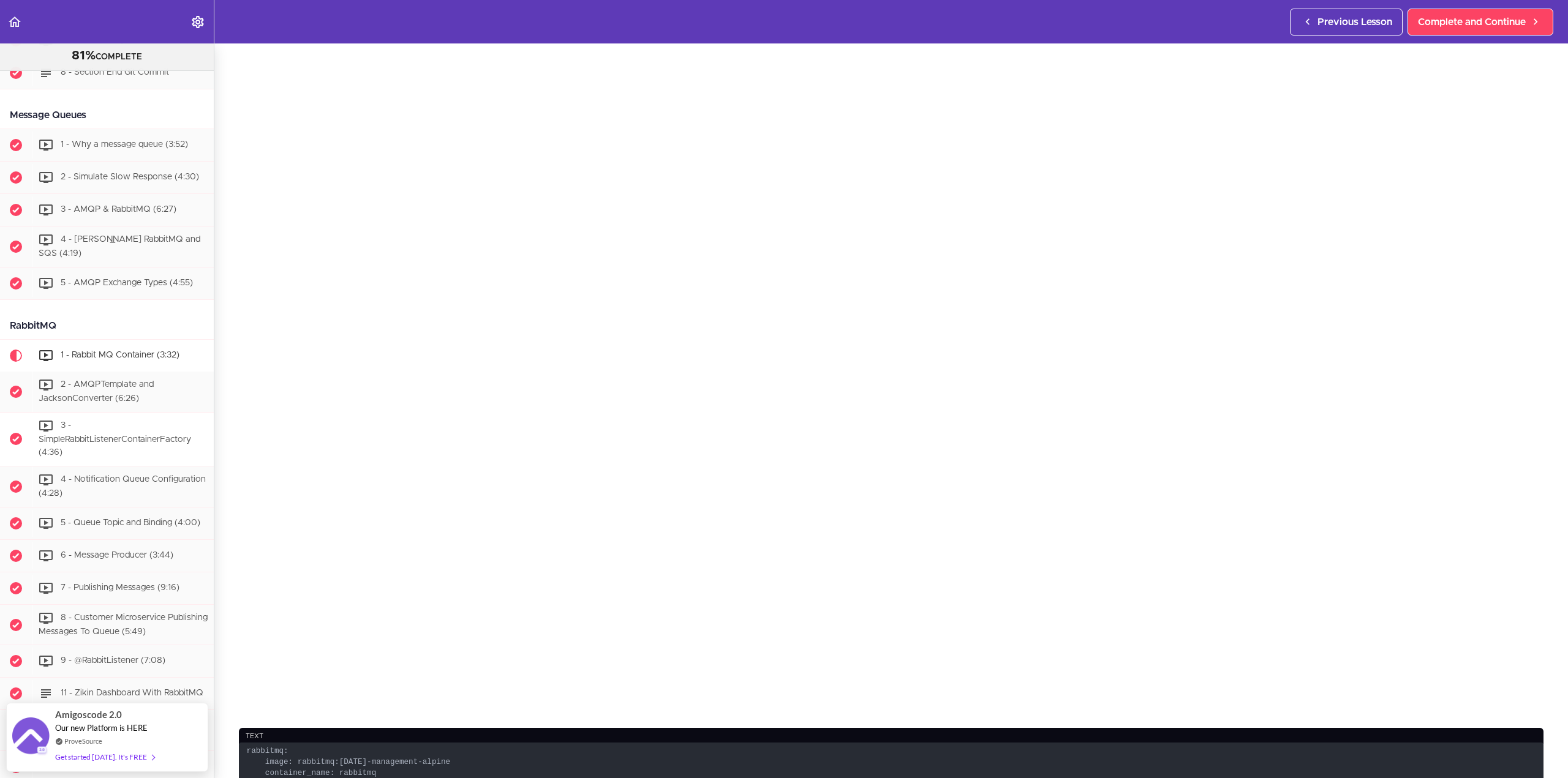
scroll to position [2196, 0]
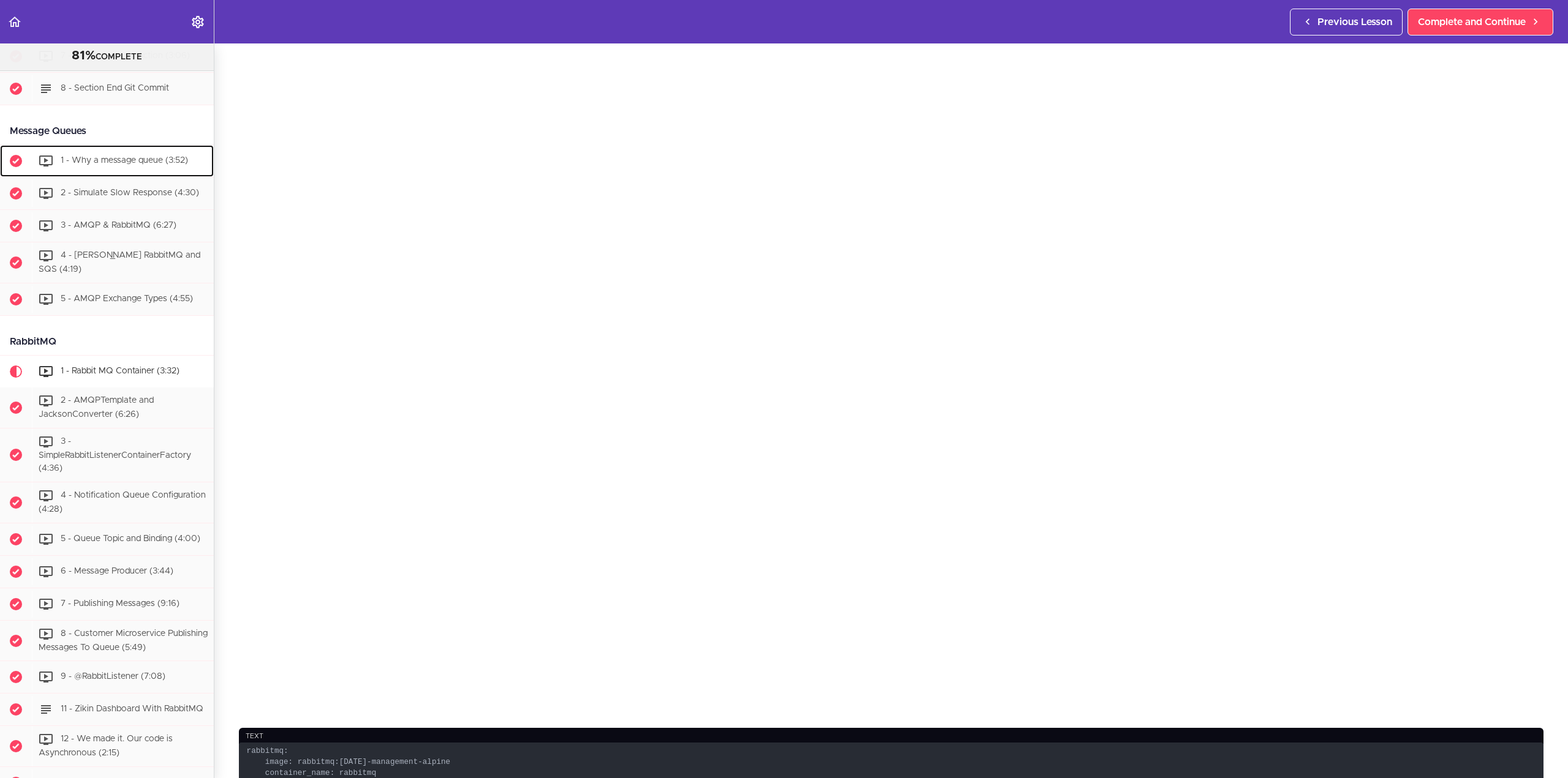
click at [125, 165] on span "1 - Why a message queue (3:52)" at bounding box center [124, 161] width 127 height 9
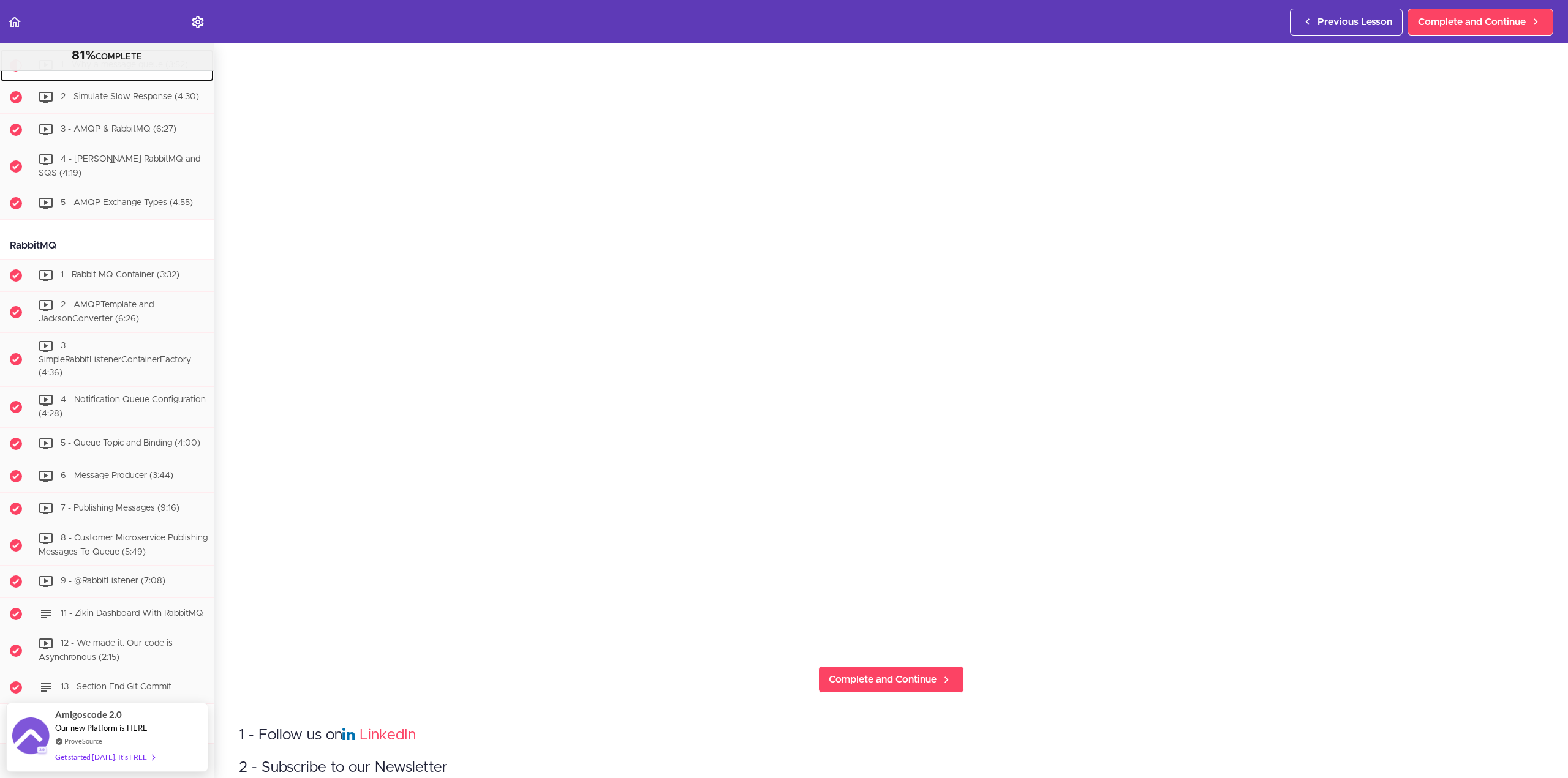
scroll to position [245, 0]
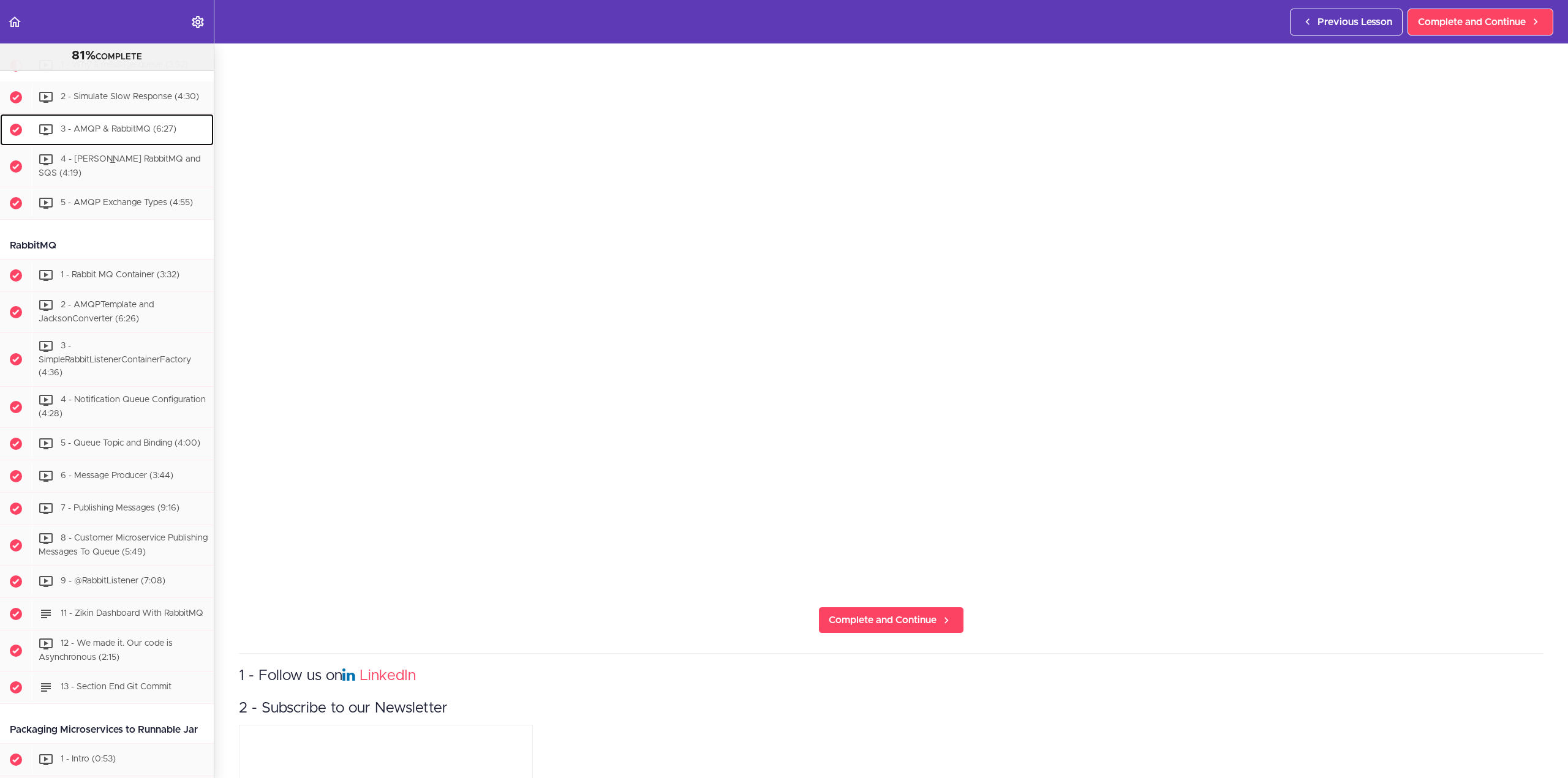
click at [140, 143] on div "3 - AMQP & RabbitMQ (6:27)" at bounding box center [123, 129] width 182 height 27
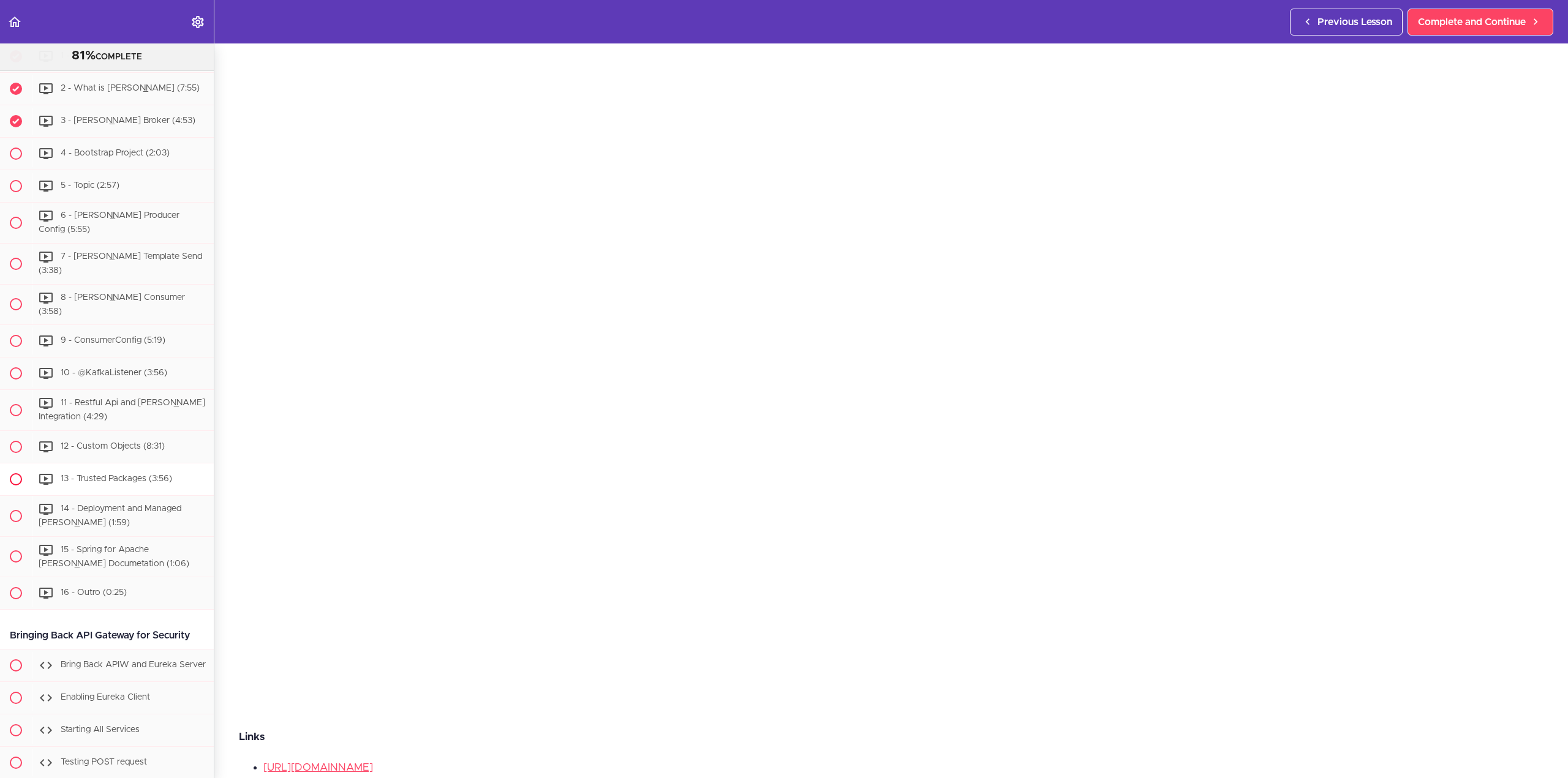
scroll to position [5908, 0]
click at [111, 163] on span "4 - Bootstrap Project (2:03)" at bounding box center [115, 159] width 109 height 9
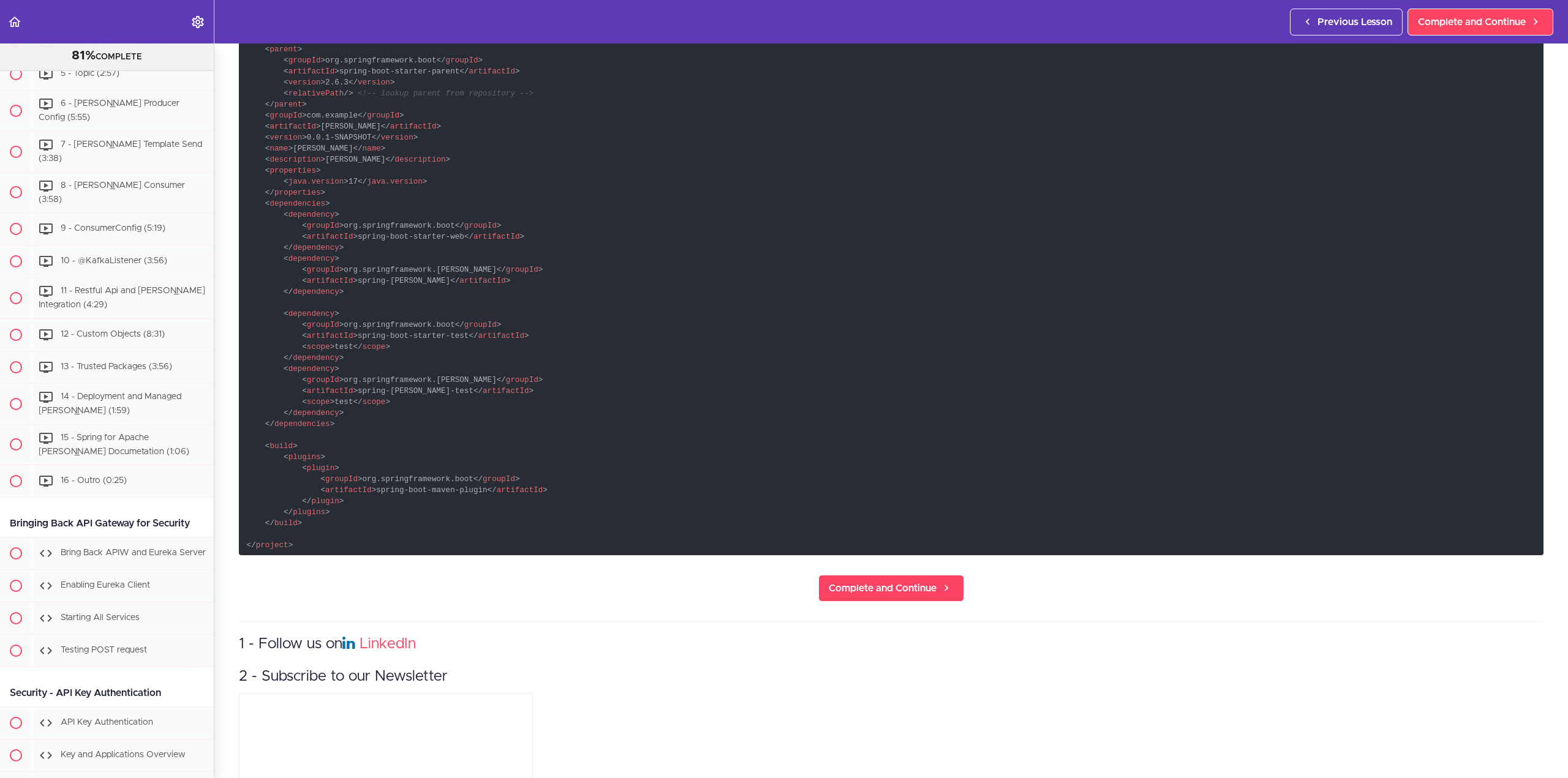
scroll to position [1049, 0]
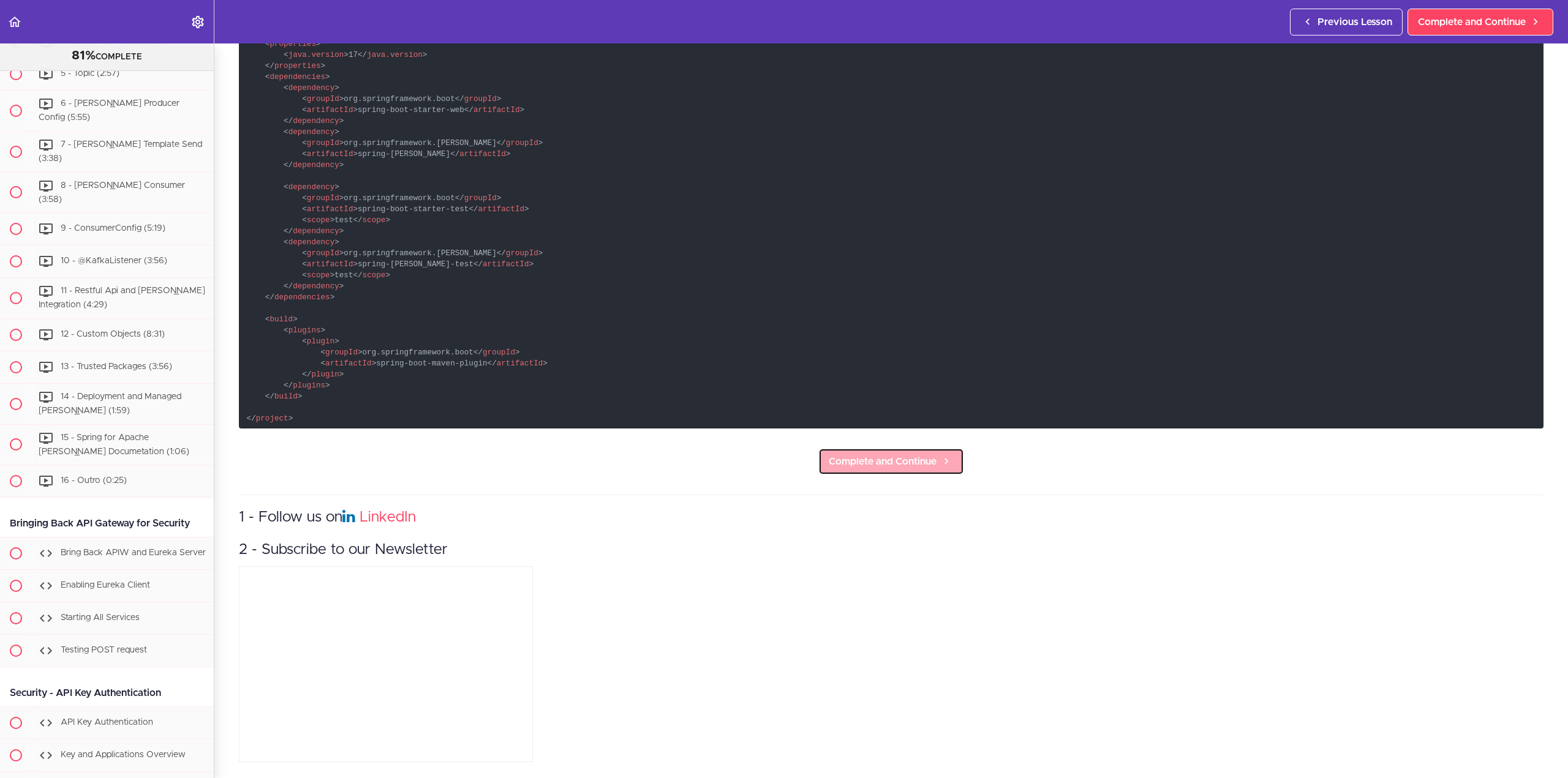
click at [881, 457] on span "Complete and Continue" at bounding box center [883, 461] width 108 height 14
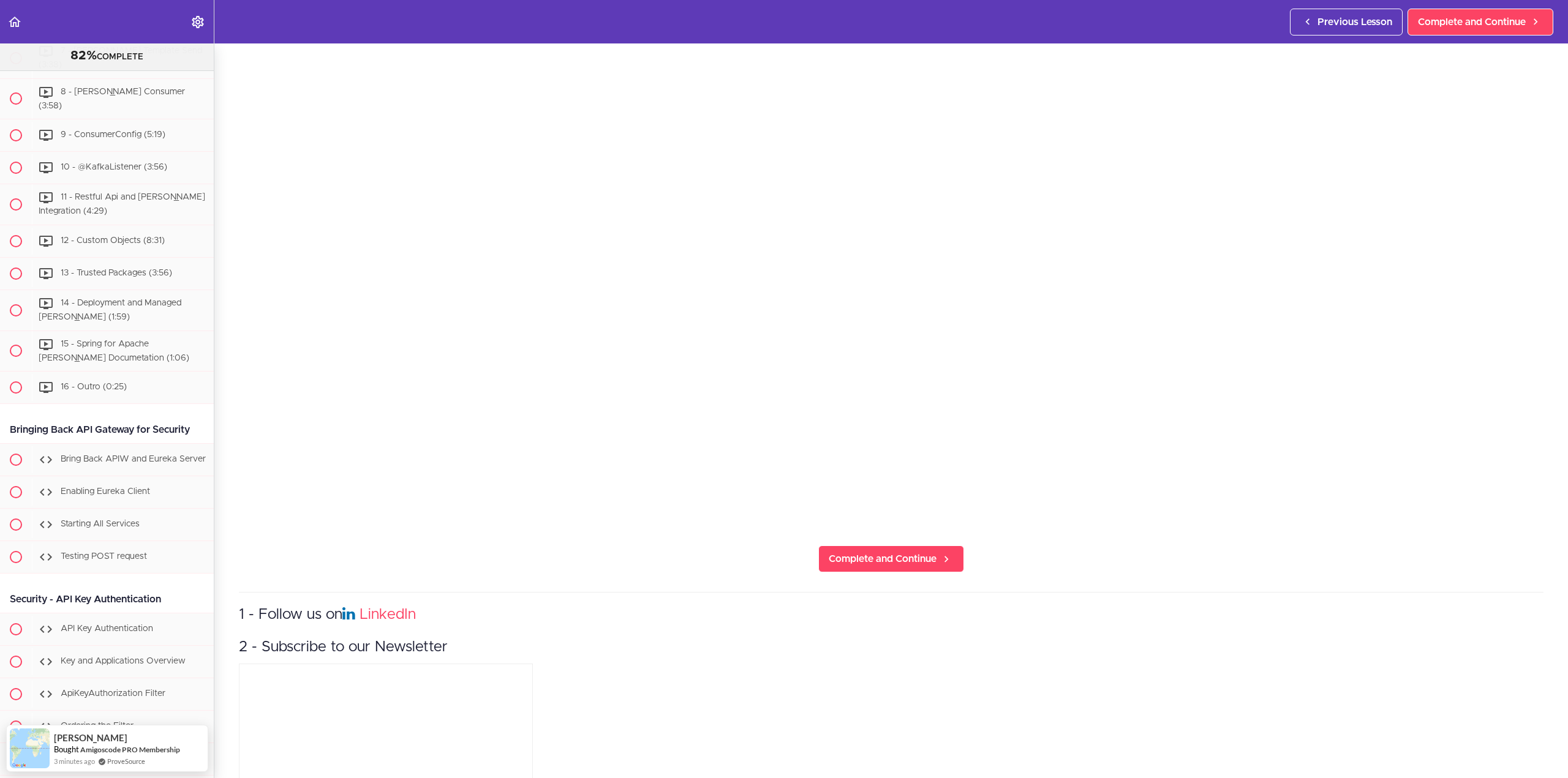
scroll to position [304, 0]
click at [925, 560] on span "Complete and Continue" at bounding box center [883, 560] width 108 height 14
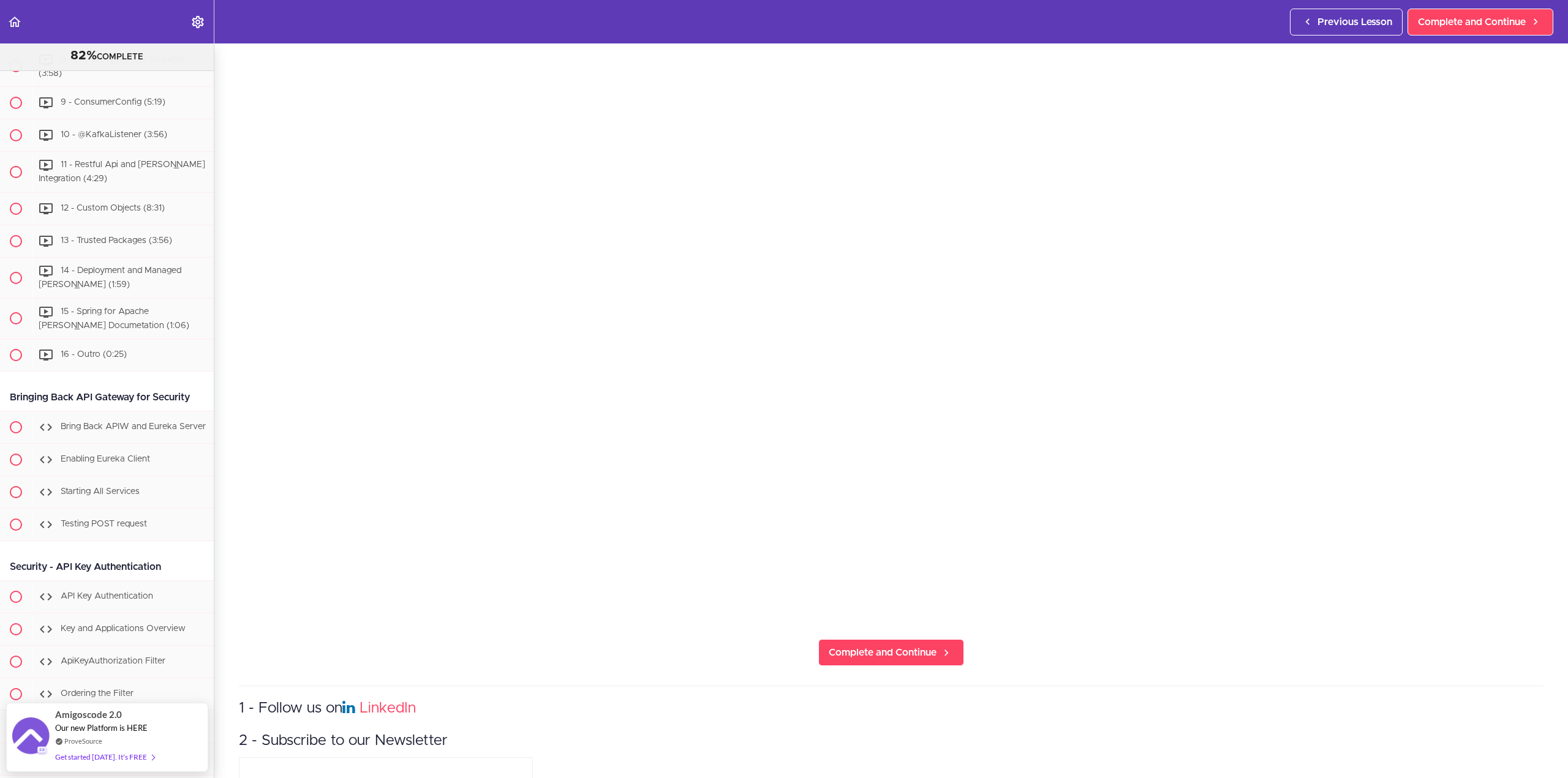
scroll to position [245, 0]
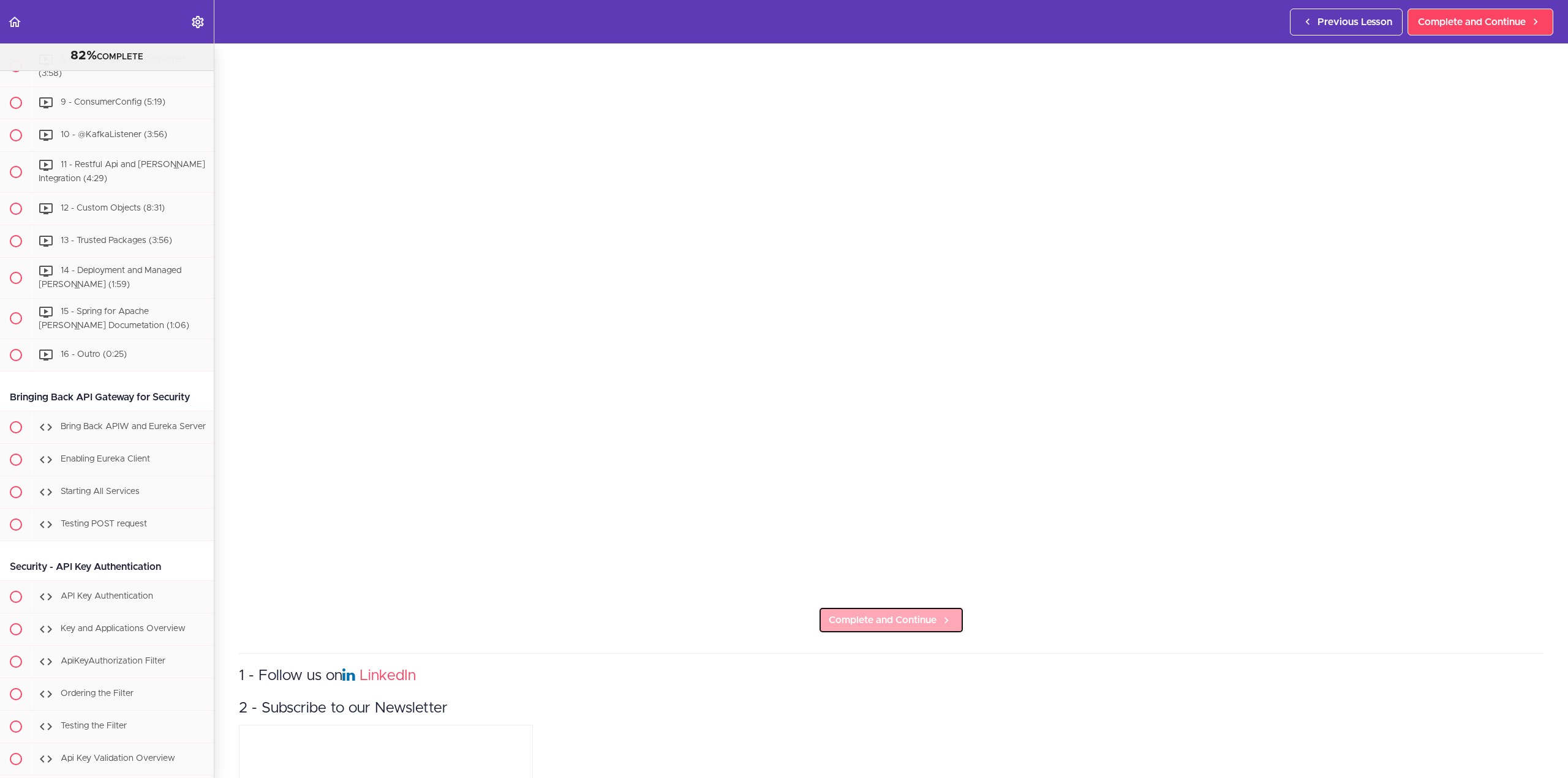
click at [916, 617] on span "Complete and Continue" at bounding box center [883, 620] width 108 height 14
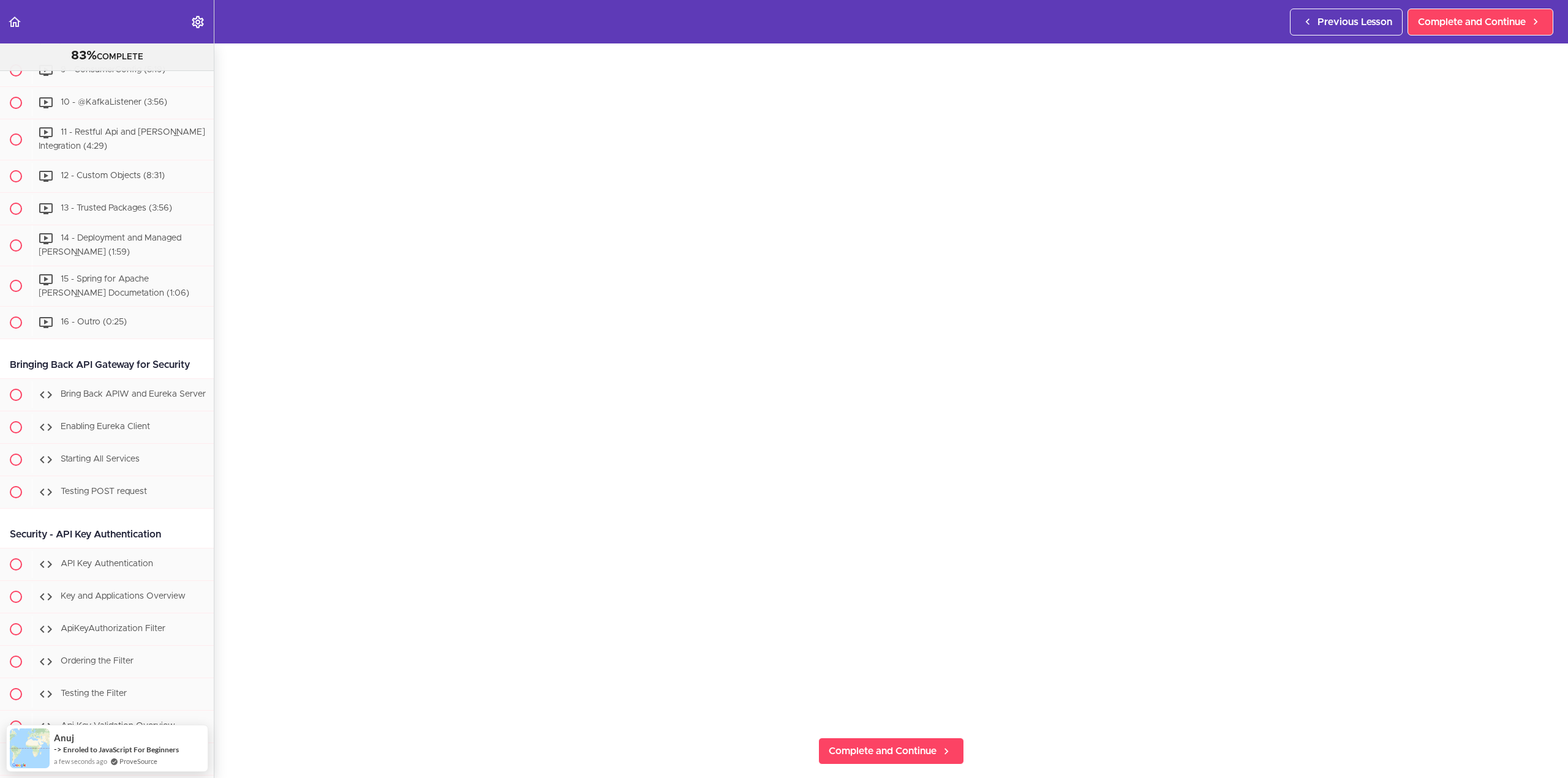
scroll to position [122, 0]
